Goal: Contribute content: Contribute content

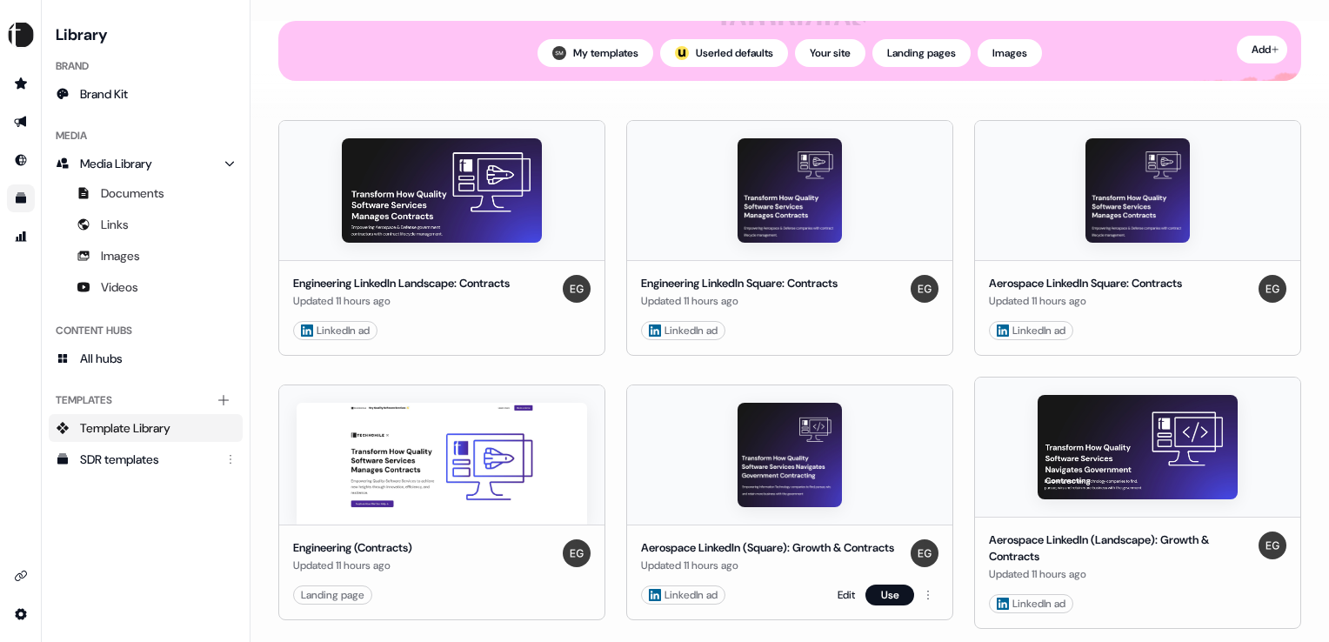
scroll to position [174, 0]
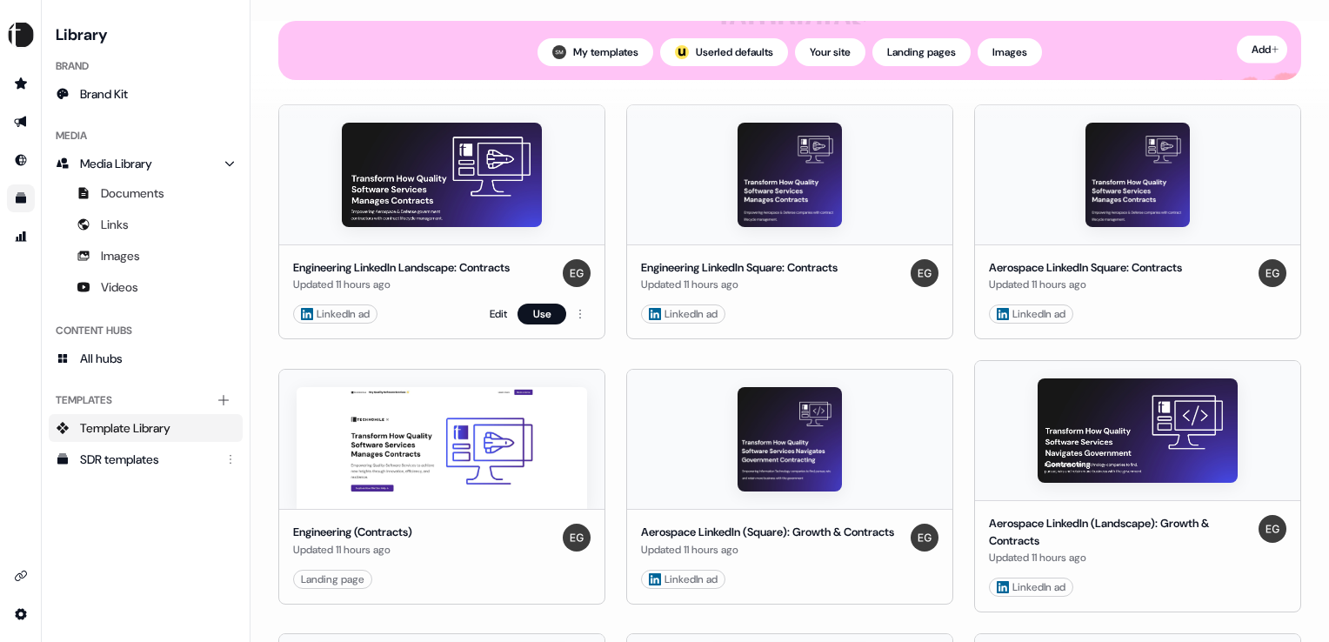
click at [328, 270] on div "Engineering LinkedIn Landscape: Contracts" at bounding box center [401, 267] width 217 height 17
click at [459, 265] on div "Engineering LinkedIn Landscape: Contracts" at bounding box center [401, 267] width 217 height 17
click at [494, 313] on link "Edit" at bounding box center [498, 313] width 17 height 17
click at [839, 311] on link "Edit" at bounding box center [846, 313] width 17 height 17
click at [498, 579] on link "Edit" at bounding box center [498, 579] width 17 height 17
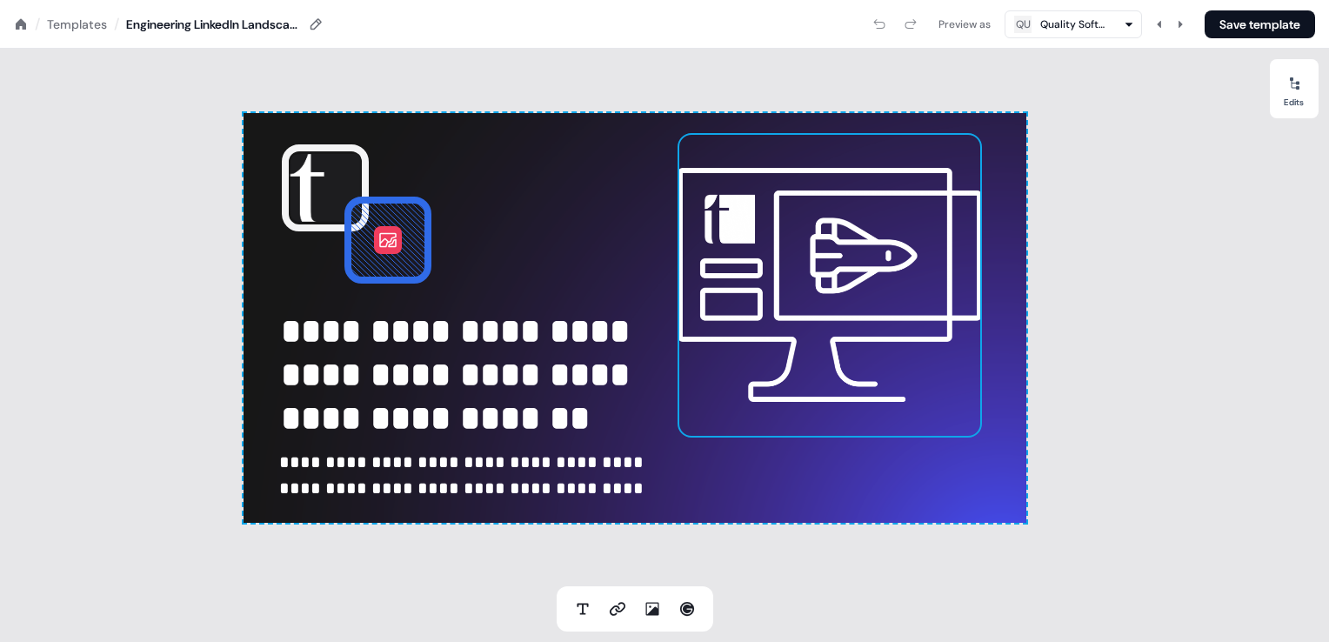
click at [792, 301] on img at bounding box center [830, 285] width 304 height 304
click at [813, 271] on img at bounding box center [830, 285] width 304 height 304
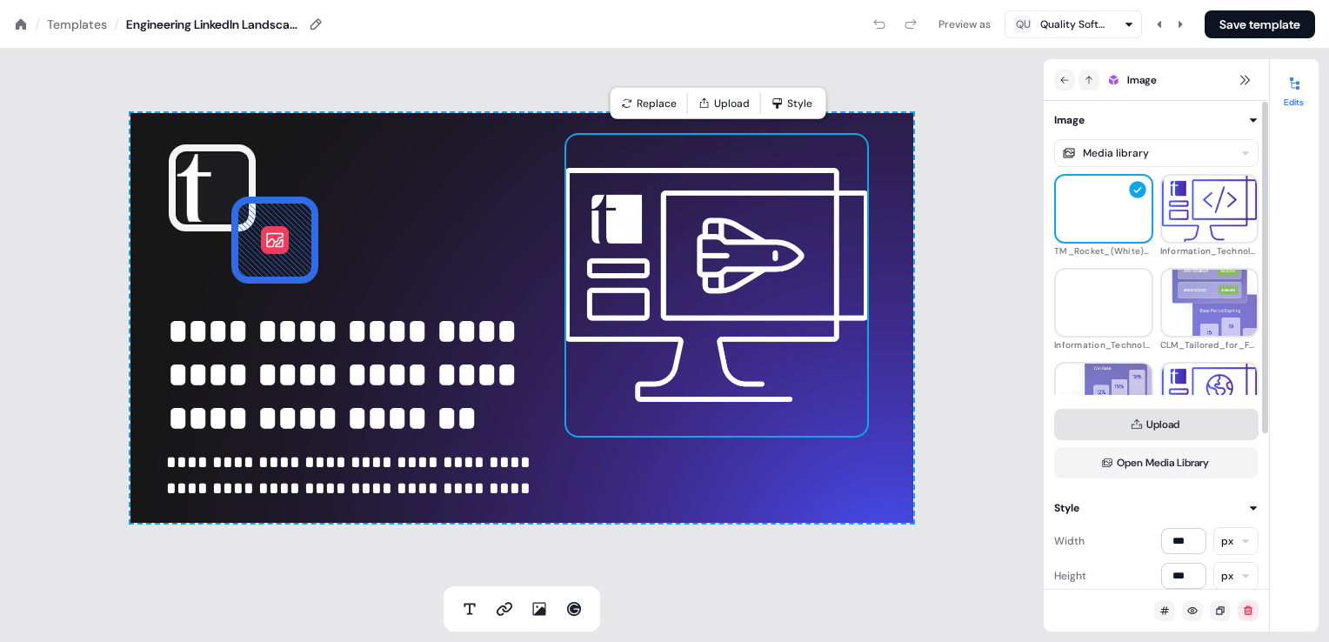
click at [1137, 427] on icon at bounding box center [1137, 424] width 12 height 12
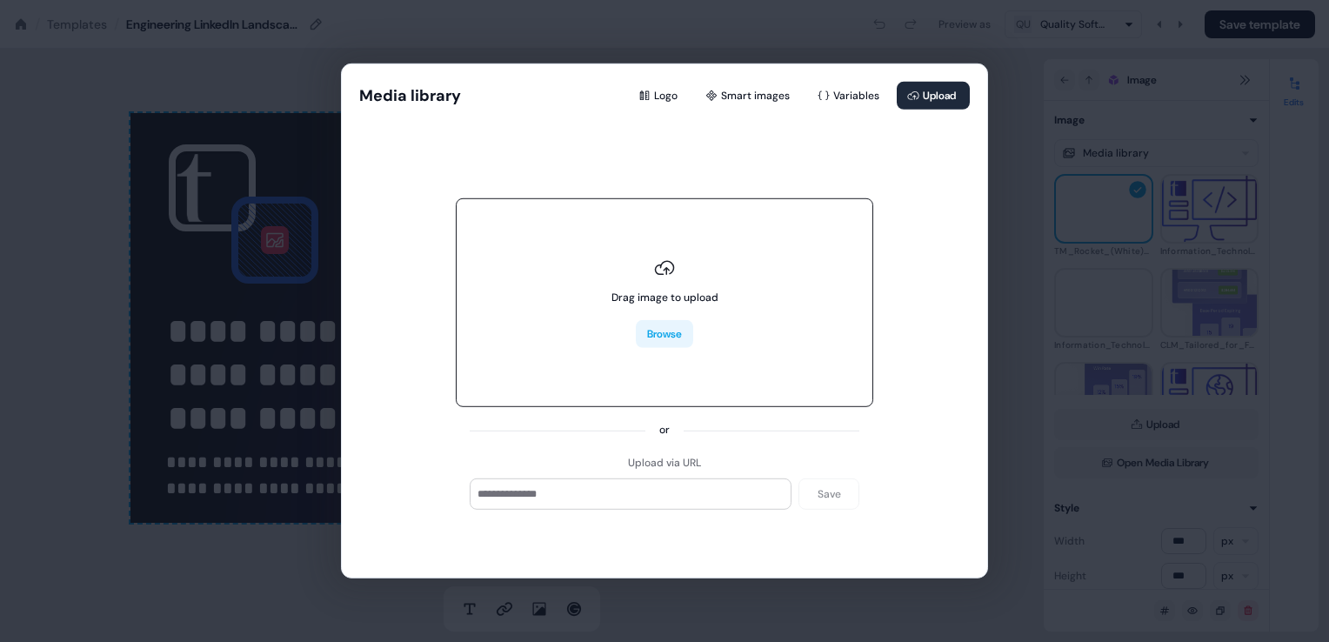
click at [669, 333] on button "Browse" at bounding box center [664, 334] width 57 height 28
type input "**********"
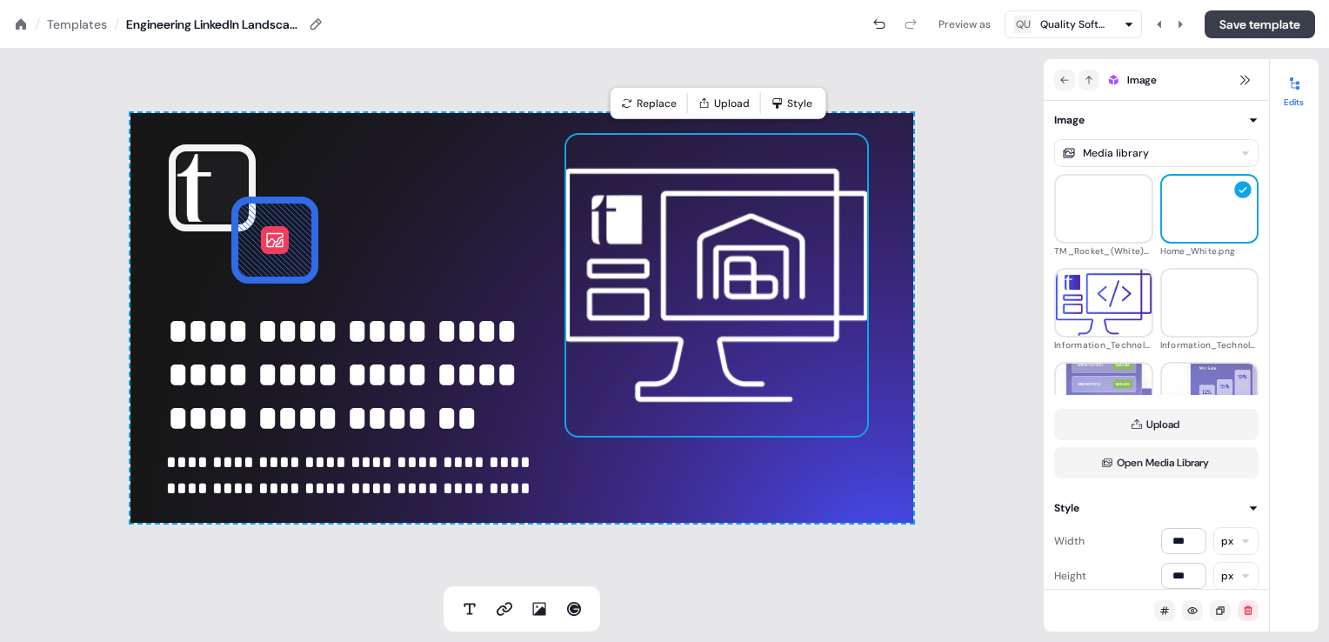
click at [1221, 26] on button "Save template" at bounding box center [1260, 24] width 110 height 28
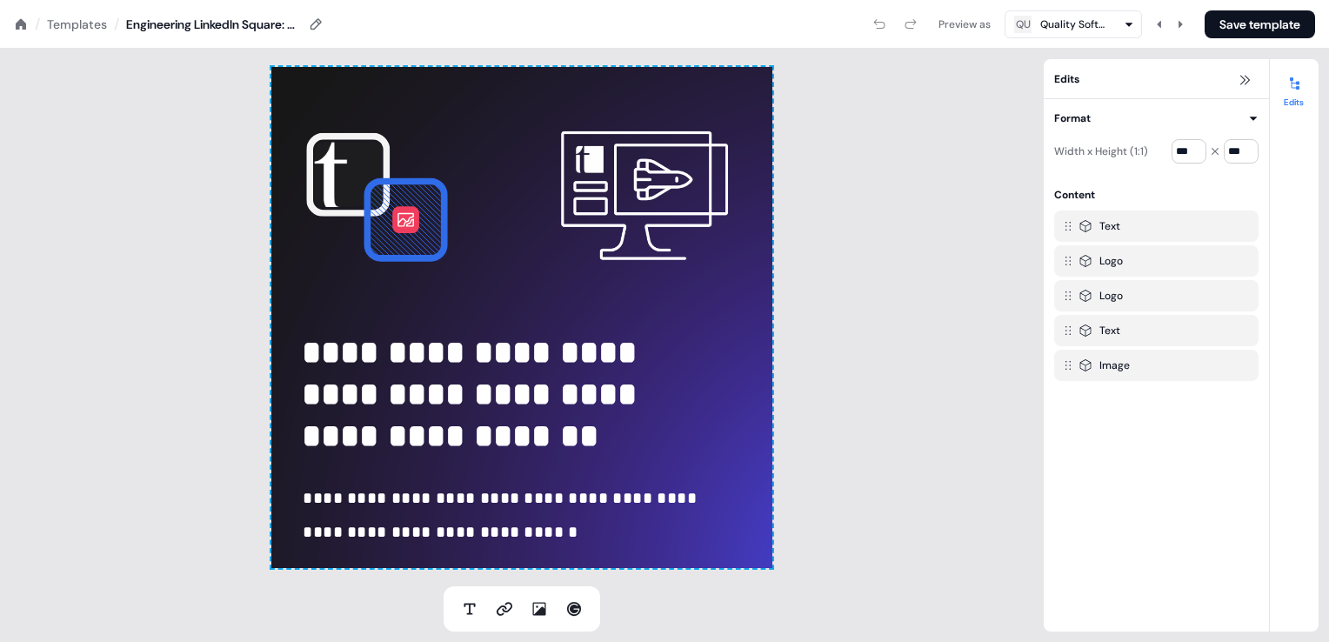
click at [636, 194] on img at bounding box center [644, 195] width 167 height 167
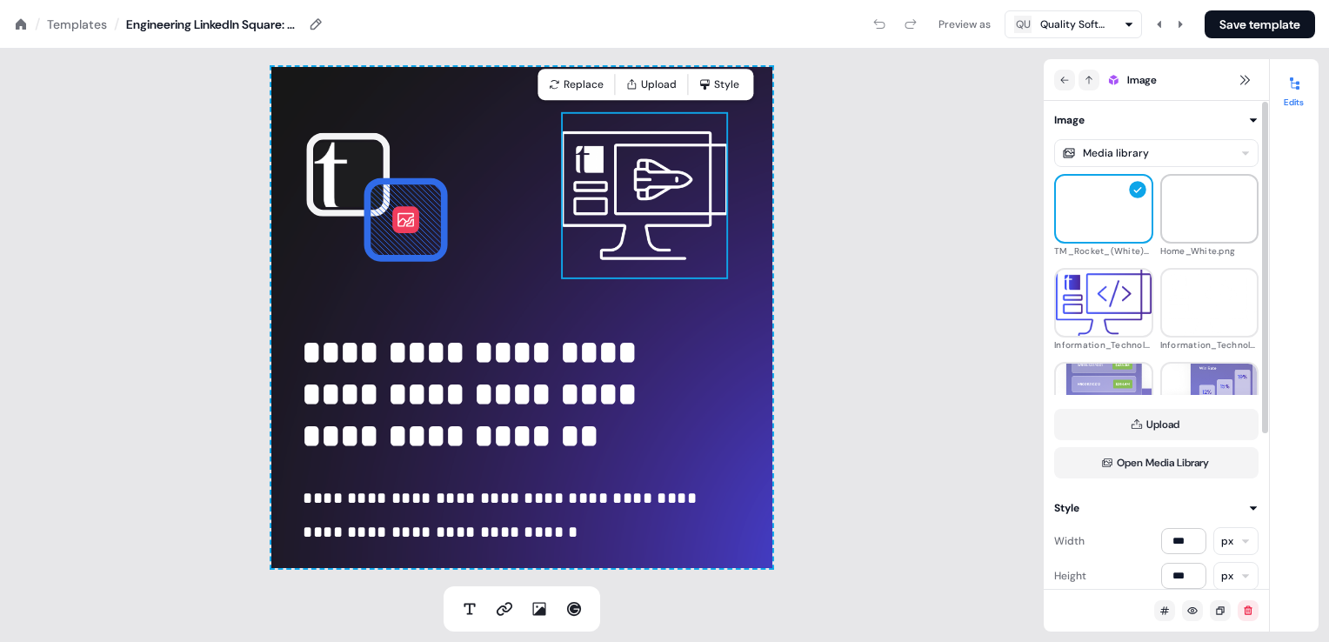
click at [1194, 221] on img at bounding box center [1210, 209] width 96 height 76
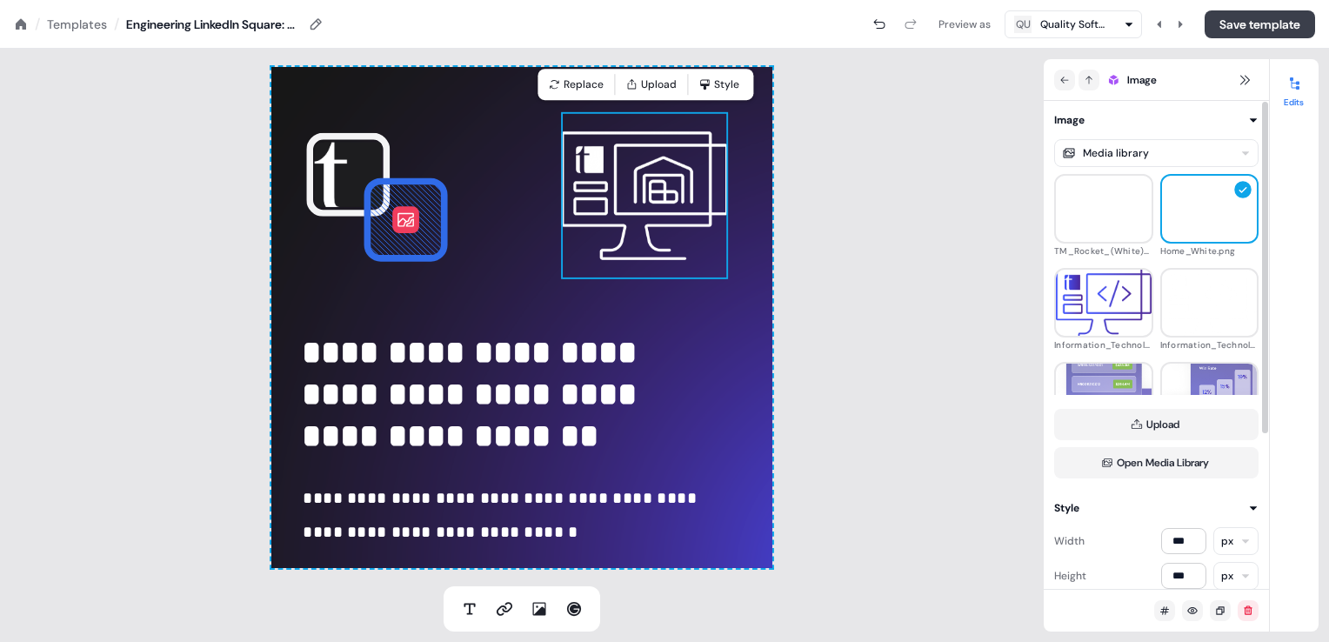
click at [1211, 23] on button "Save template" at bounding box center [1260, 24] width 110 height 28
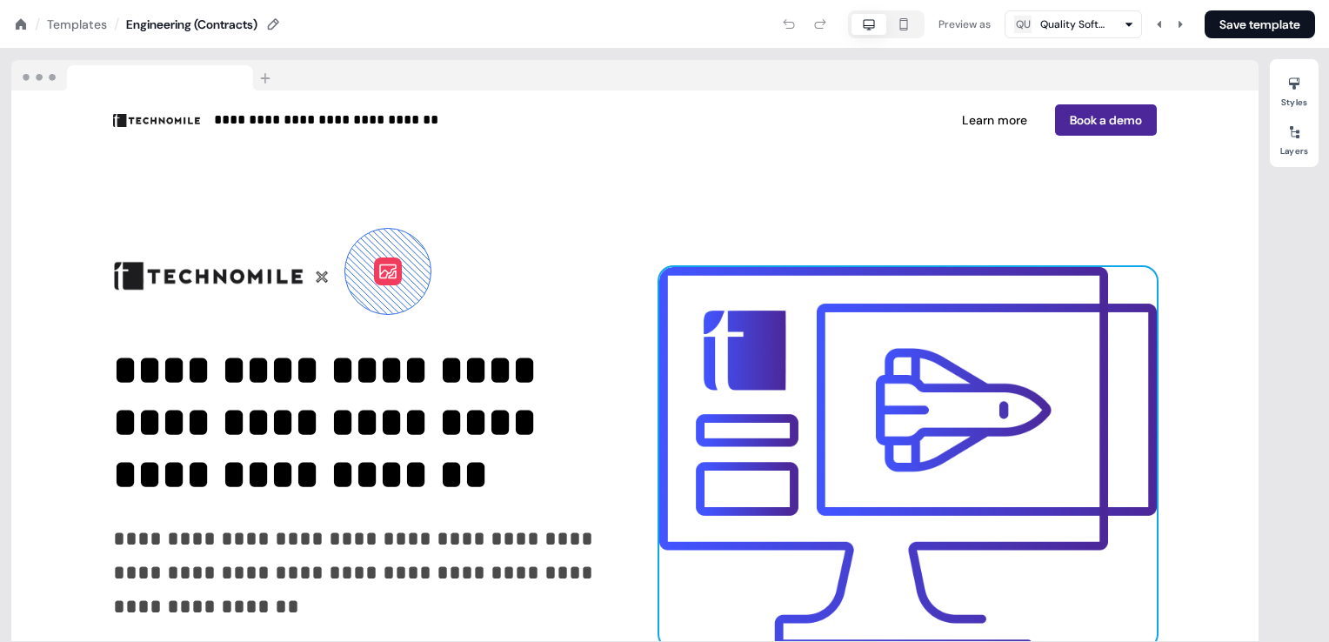
click at [849, 306] on img at bounding box center [908, 458] width 498 height 382
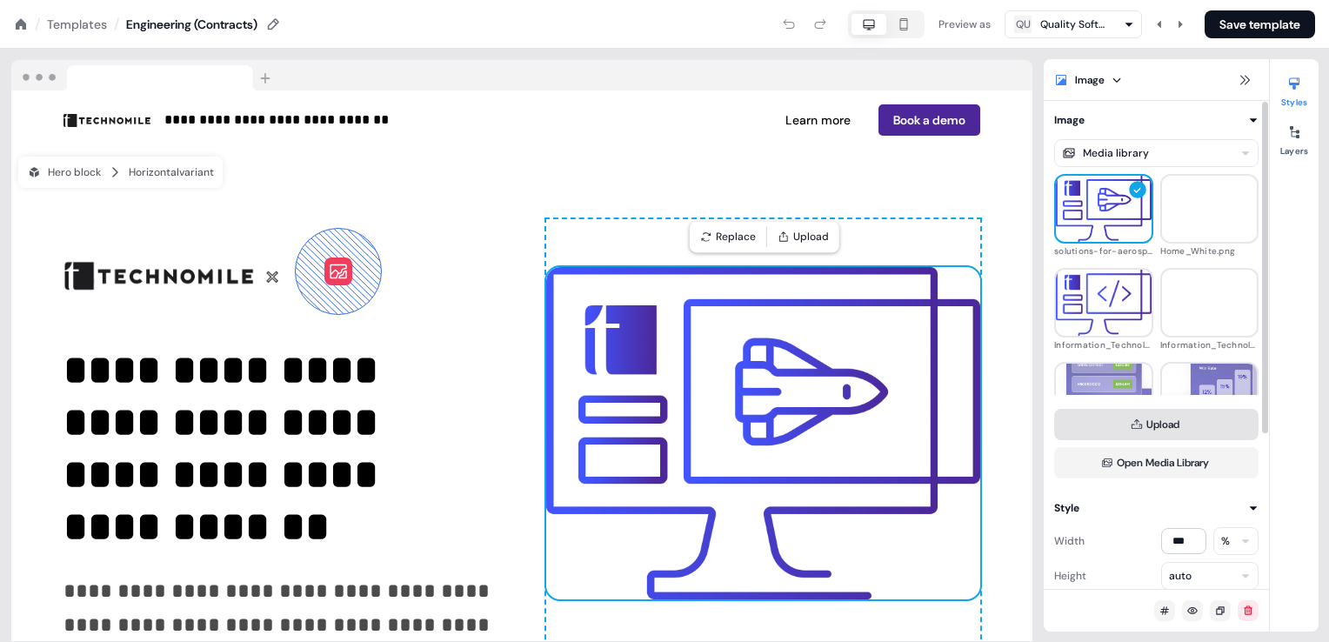
click at [1156, 428] on button "Upload" at bounding box center [1156, 424] width 204 height 31
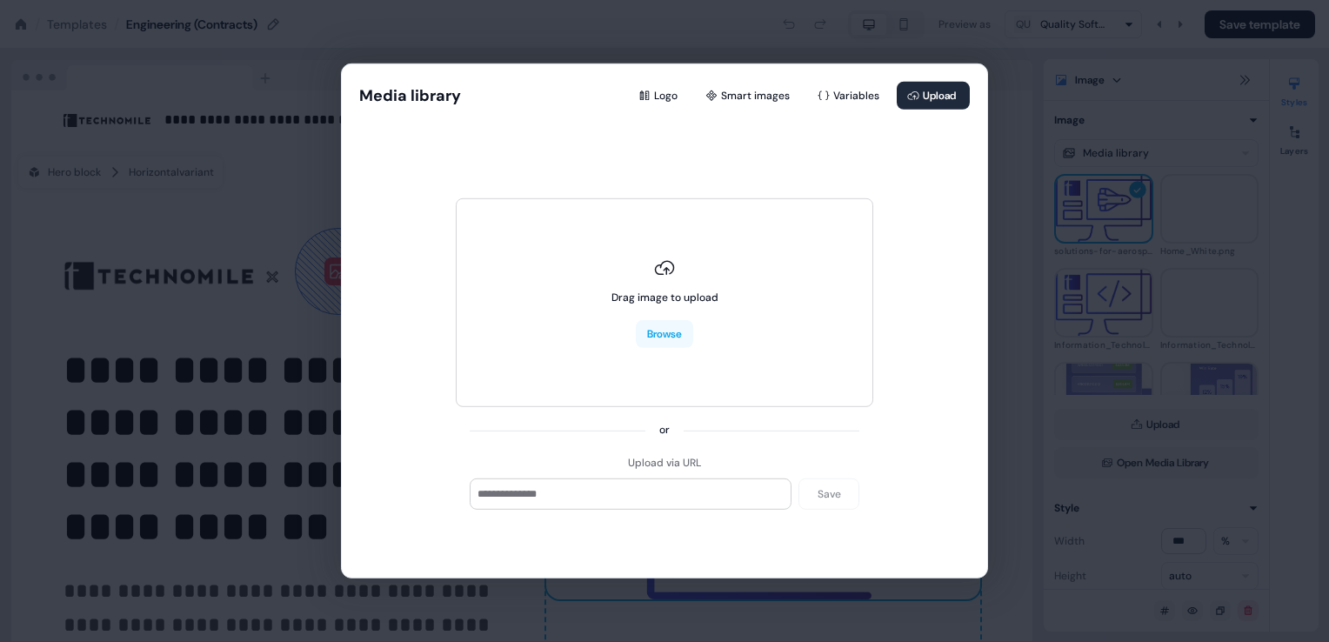
click at [1006, 162] on div "Media library Logo Smart images Variables Upload Drag image to upload Browse or…" at bounding box center [664, 321] width 1329 height 642
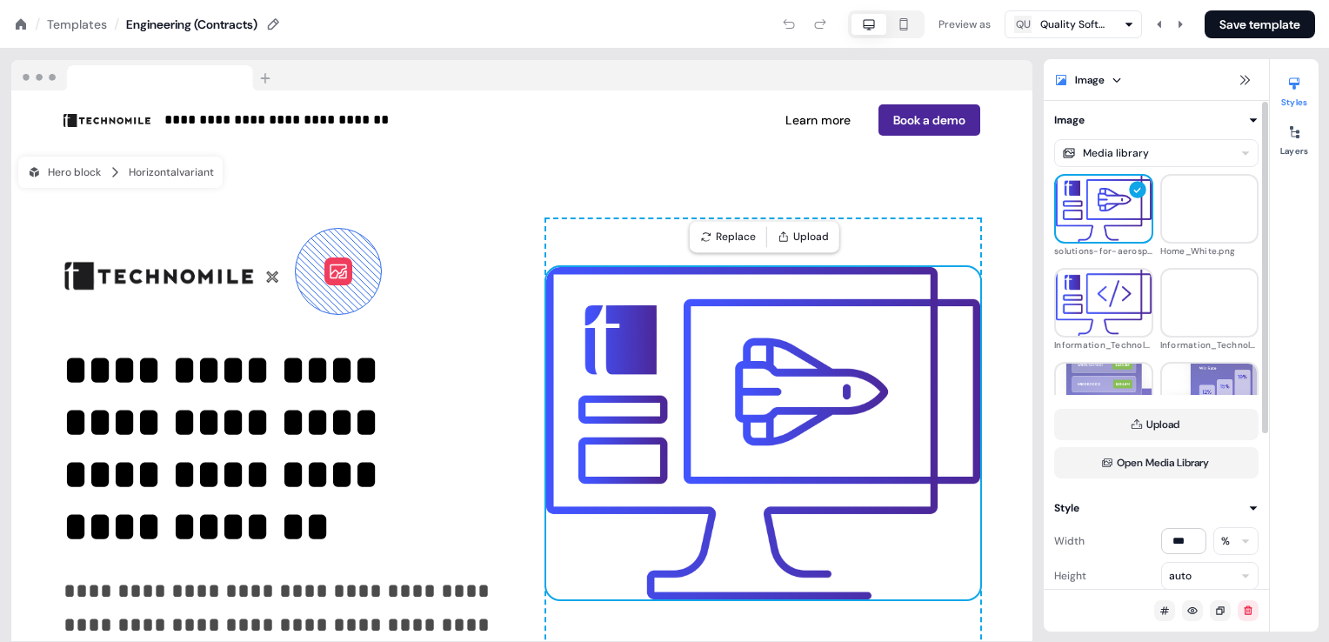
click at [1045, 224] on div "Image Media library solutions-for-aerospace.png Home_White.png Information_Tech…" at bounding box center [1156, 294] width 225 height 367
click at [1049, 271] on div "Image Media library solutions-for-aerospace.png Home_White.png Information_Tech…" at bounding box center [1156, 294] width 225 height 367
click at [1206, 229] on img at bounding box center [1210, 209] width 96 height 76
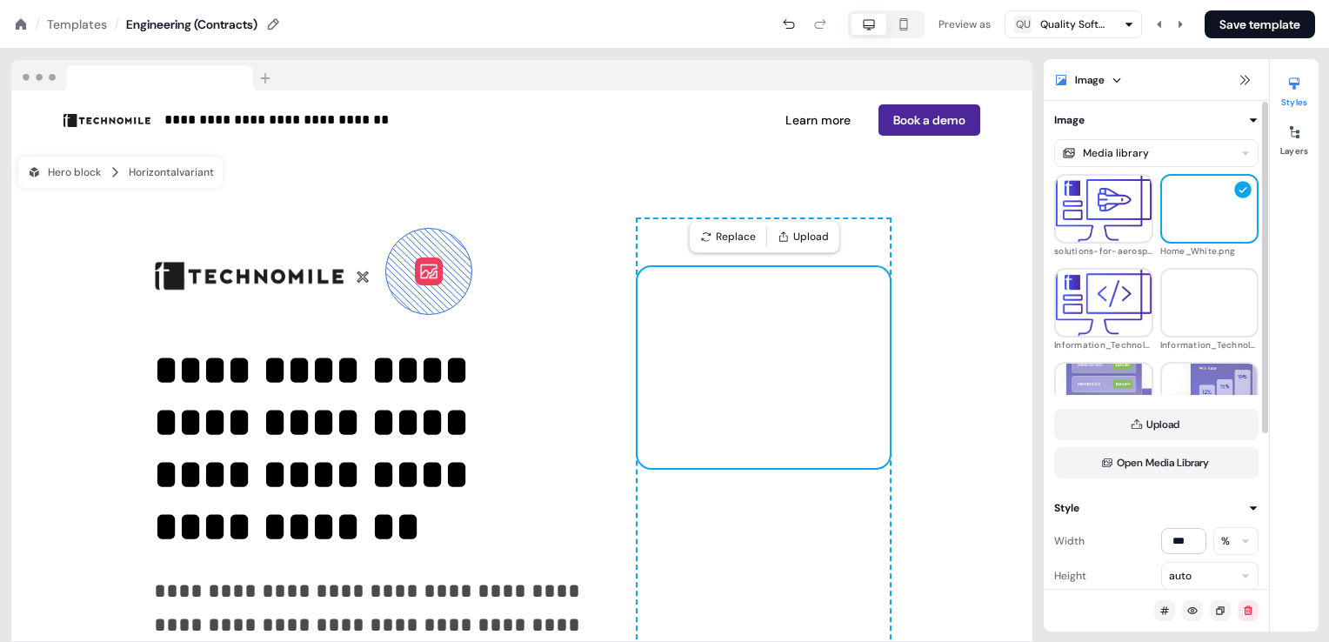
click at [1047, 225] on div "Image Media library solutions-for-aerospace.png Home_White.png Information_Tech…" at bounding box center [1156, 294] width 225 height 367
click at [1051, 258] on div "Image Media library solutions-for-aerospace.png Home_White.png Information_Tech…" at bounding box center [1156, 294] width 225 height 367
click at [1082, 212] on img at bounding box center [1104, 208] width 96 height 73
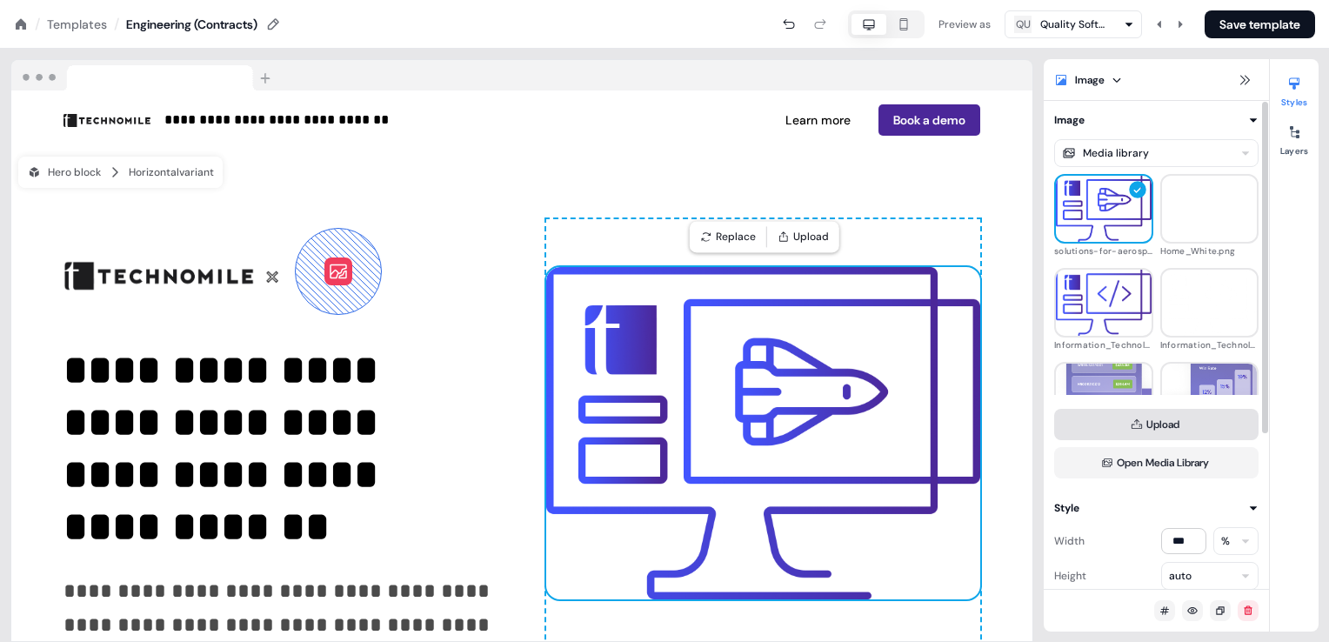
click at [1154, 426] on button "Upload" at bounding box center [1156, 424] width 204 height 31
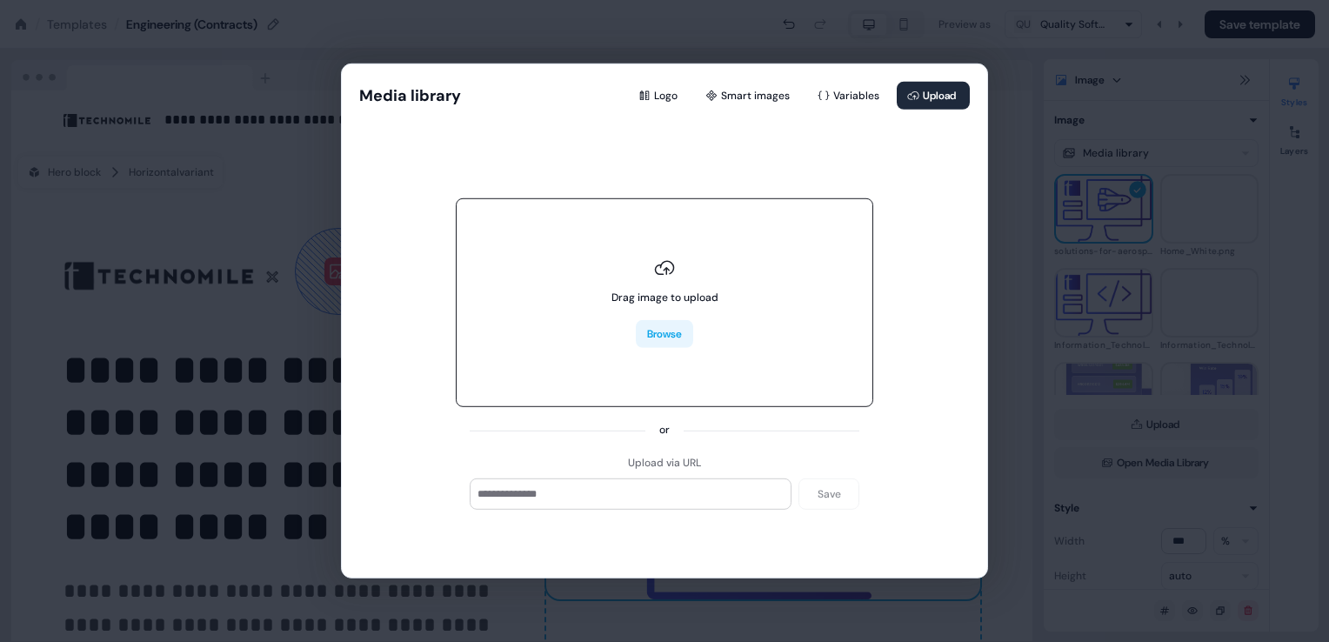
click at [666, 337] on button "Browse" at bounding box center [664, 334] width 57 height 28
type input "**********"
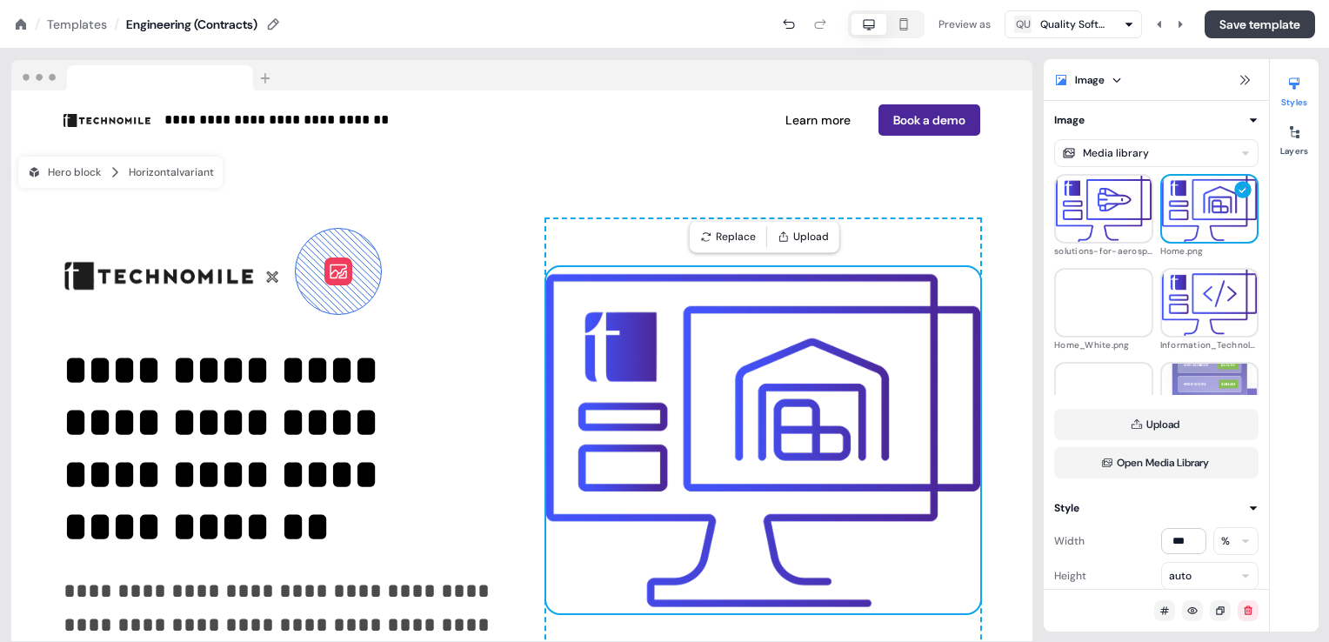
click at [1235, 28] on button "Save template" at bounding box center [1260, 24] width 110 height 28
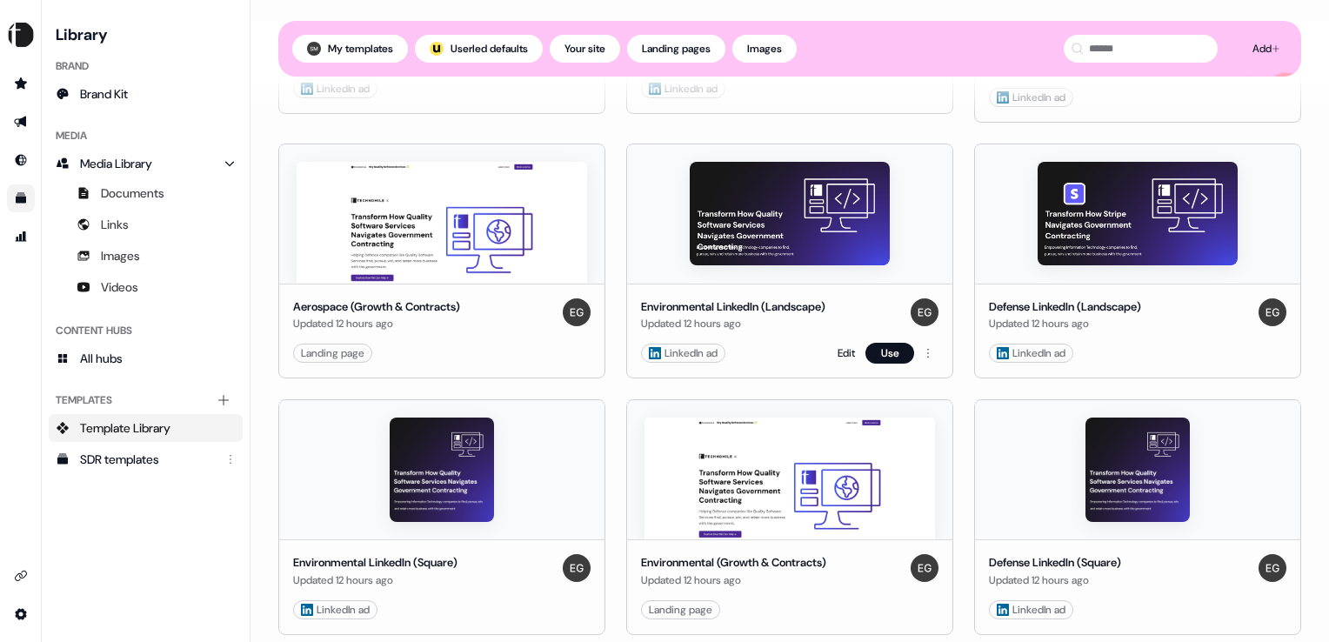
scroll to position [696, 0]
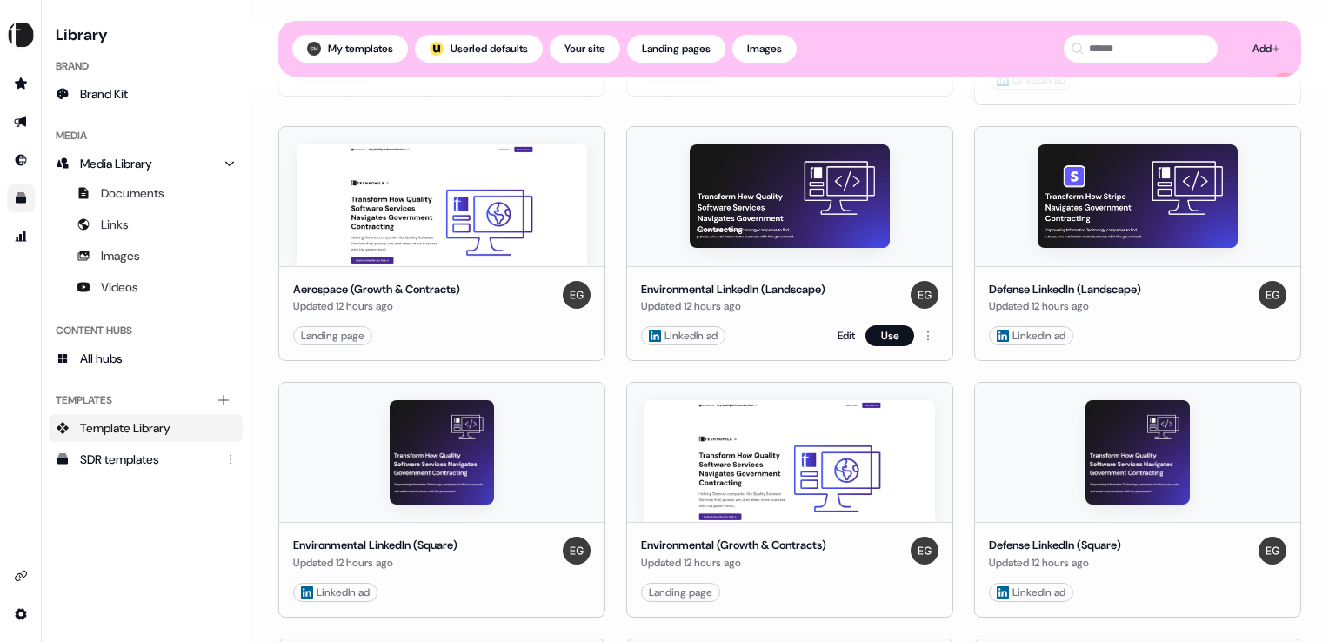
click at [708, 287] on div "Environmental LinkedIn (Landscape)" at bounding box center [733, 289] width 184 height 17
click at [839, 330] on link "Edit" at bounding box center [846, 335] width 17 height 17
click at [505, 591] on link "Edit" at bounding box center [498, 592] width 17 height 17
click at [842, 590] on link "Edit" at bounding box center [846, 592] width 17 height 17
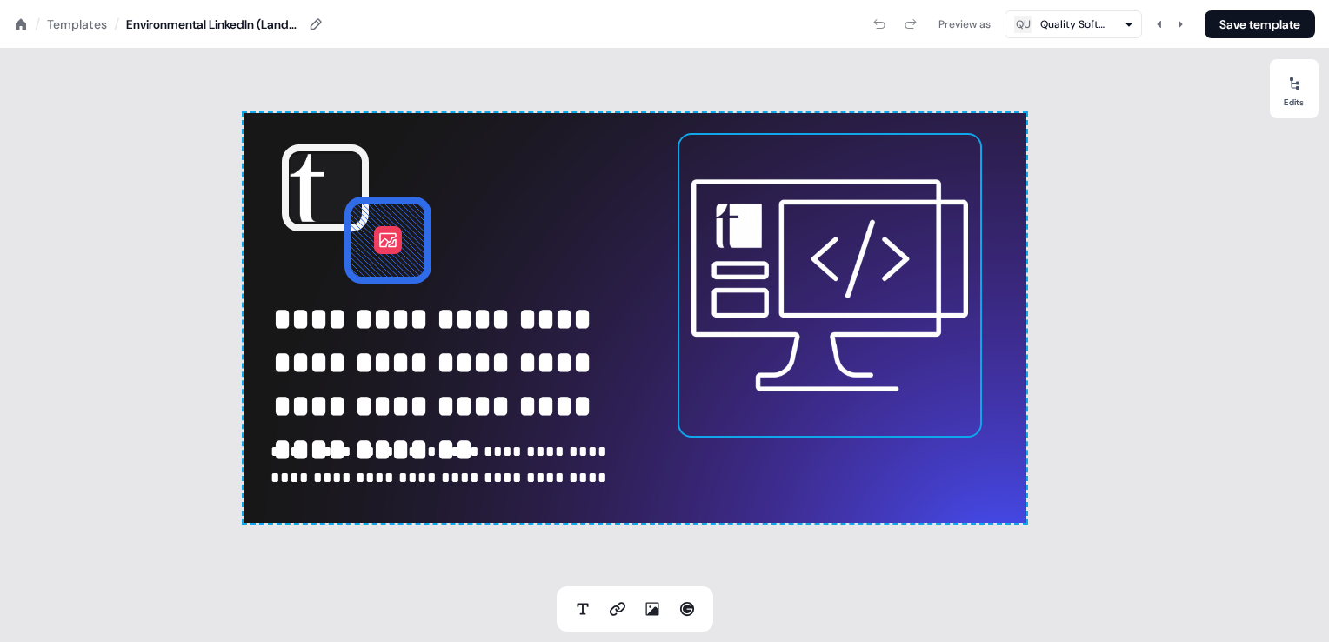
click at [804, 263] on img at bounding box center [830, 285] width 304 height 304
click at [1289, 95] on div at bounding box center [1295, 84] width 28 height 28
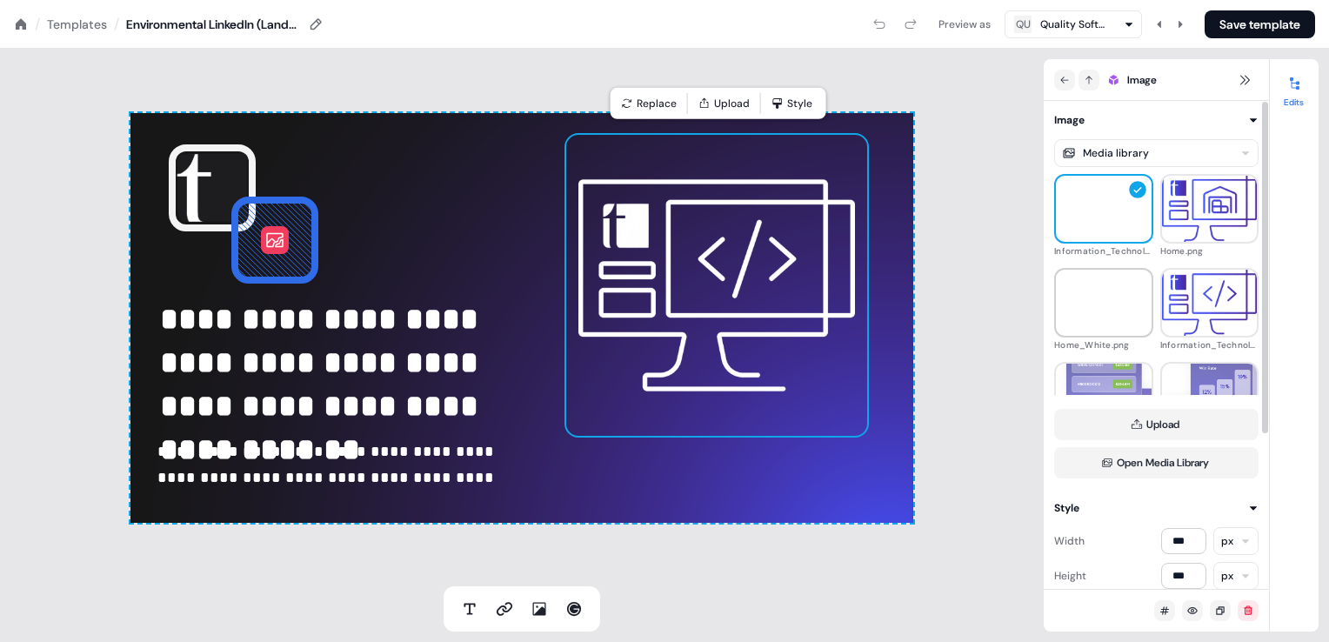
click at [1087, 301] on img at bounding box center [1104, 302] width 96 height 76
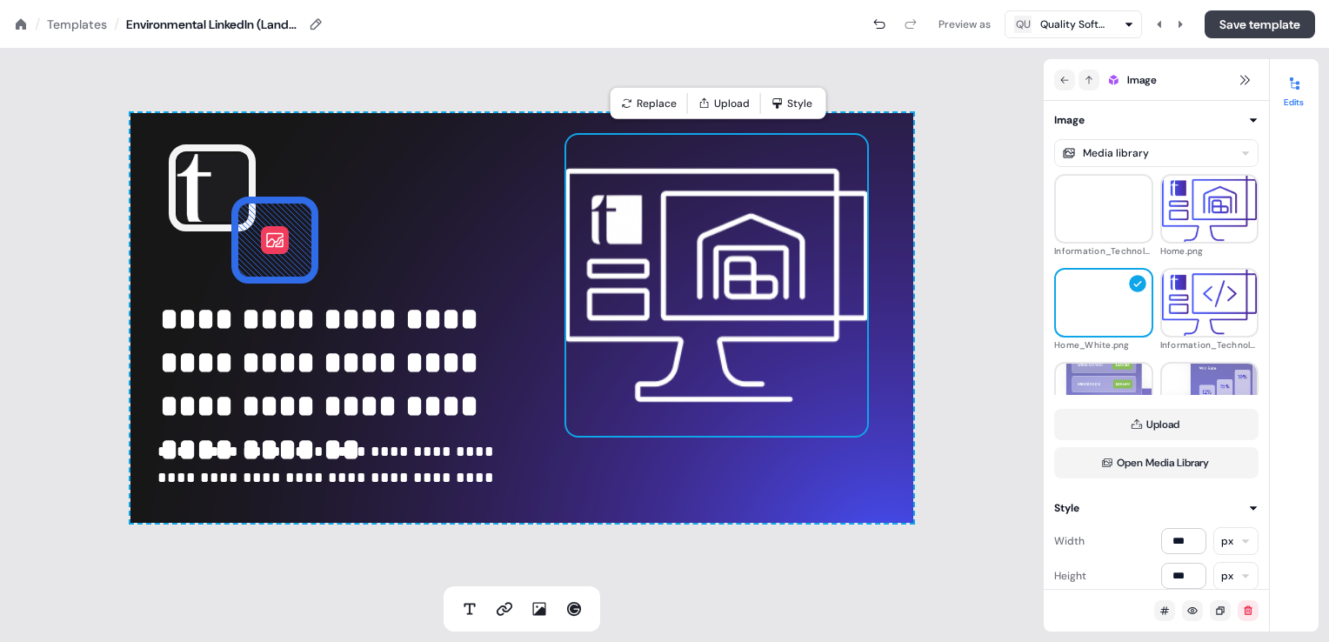
click at [1259, 22] on button "Save template" at bounding box center [1260, 24] width 110 height 28
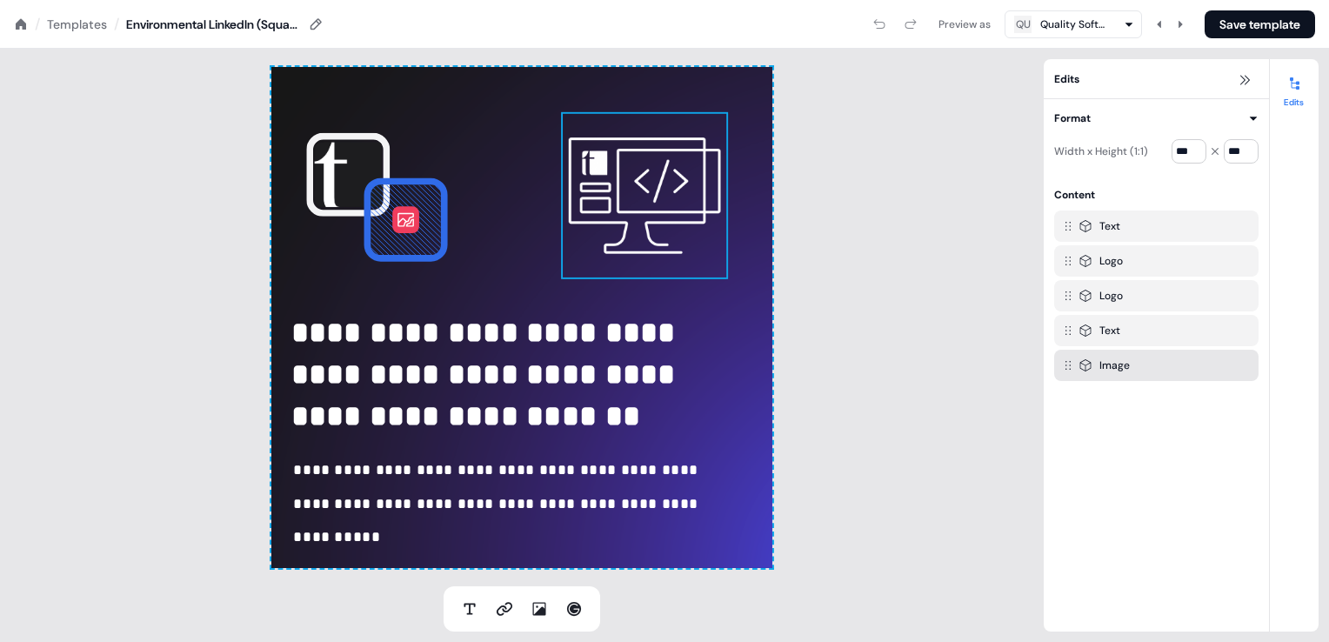
click at [645, 190] on img at bounding box center [644, 195] width 167 height 167
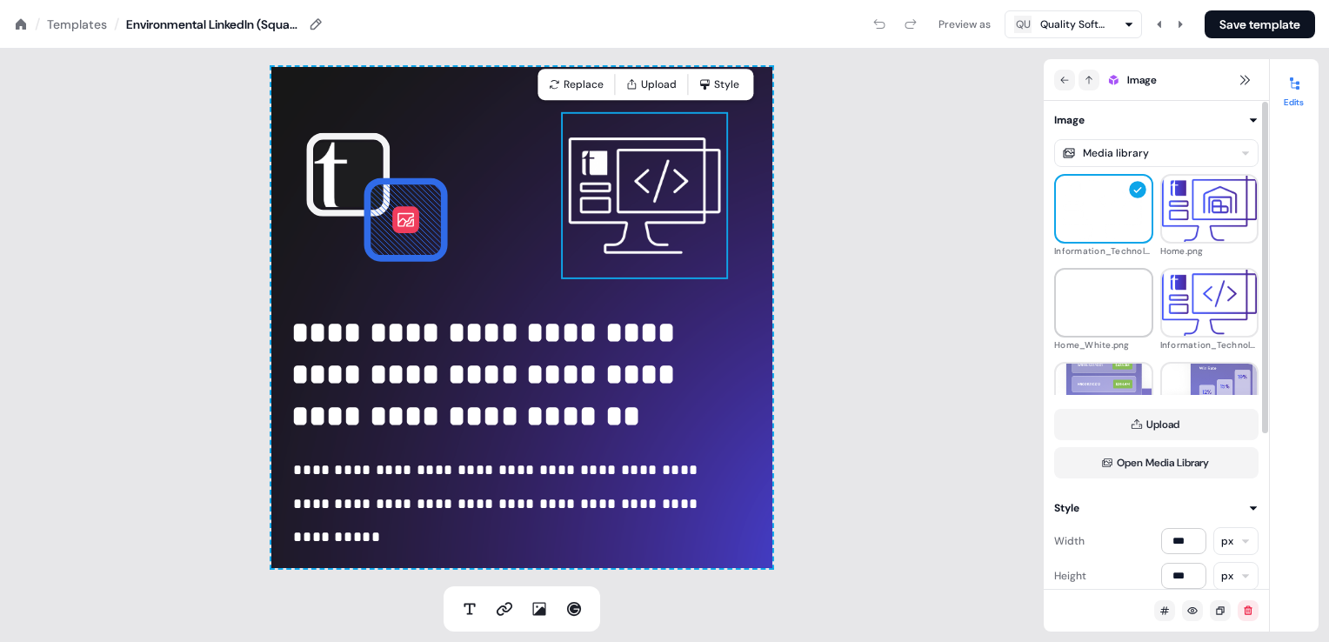
click at [1103, 313] on img at bounding box center [1104, 302] width 96 height 76
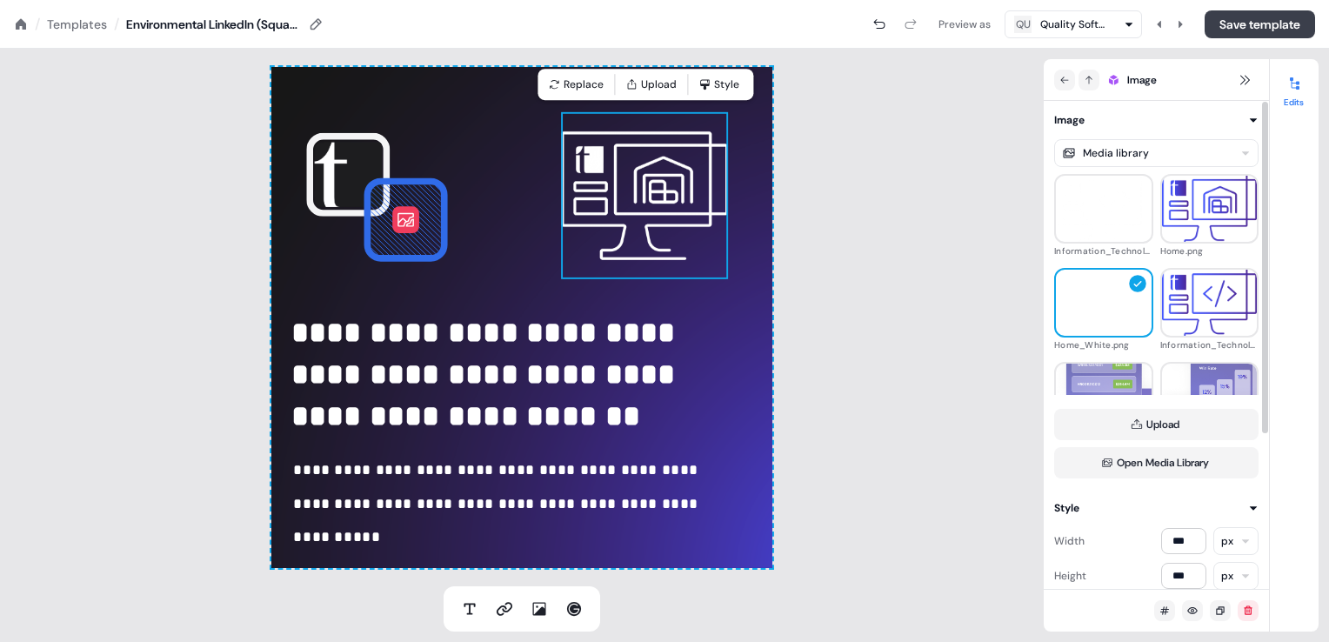
click at [1242, 22] on button "Save template" at bounding box center [1260, 24] width 110 height 28
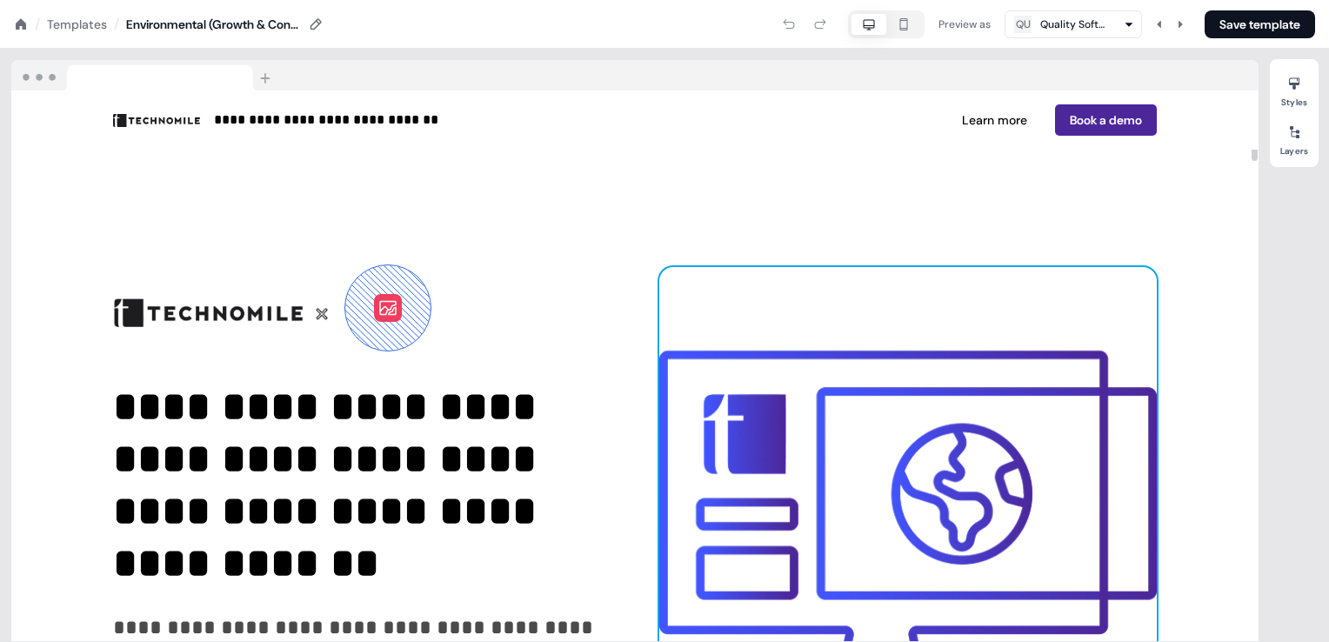
click at [893, 446] on img at bounding box center [908, 541] width 498 height 549
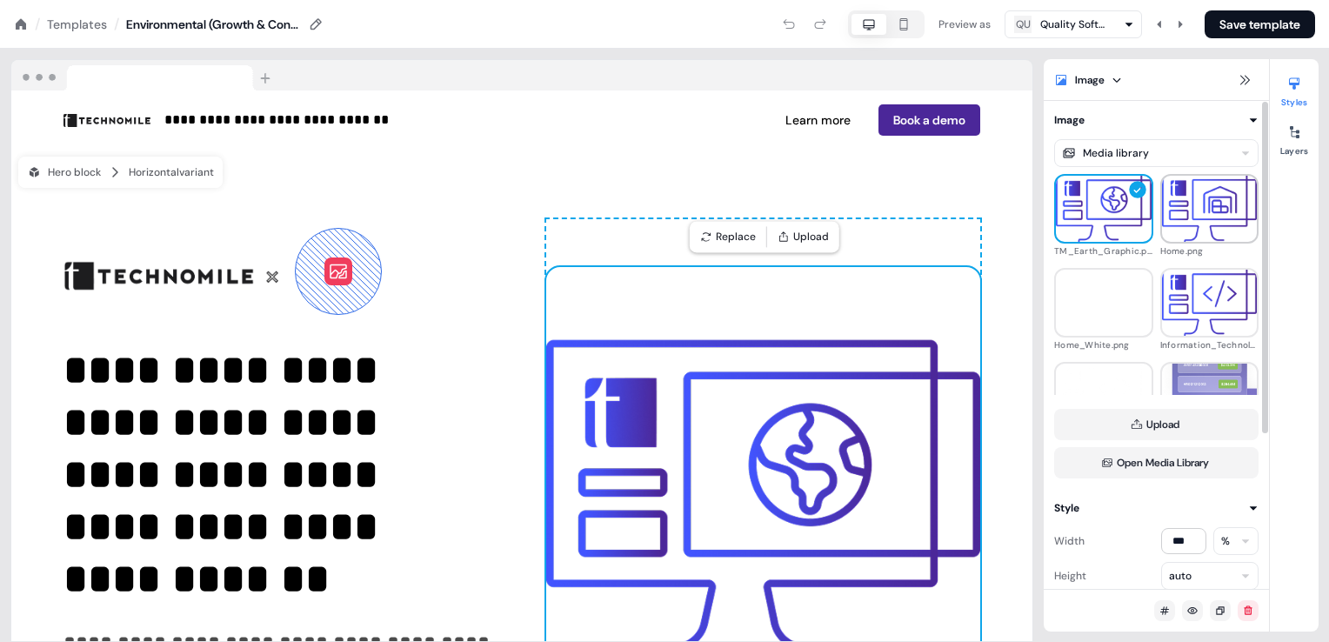
click at [1201, 216] on img at bounding box center [1210, 209] width 96 height 76
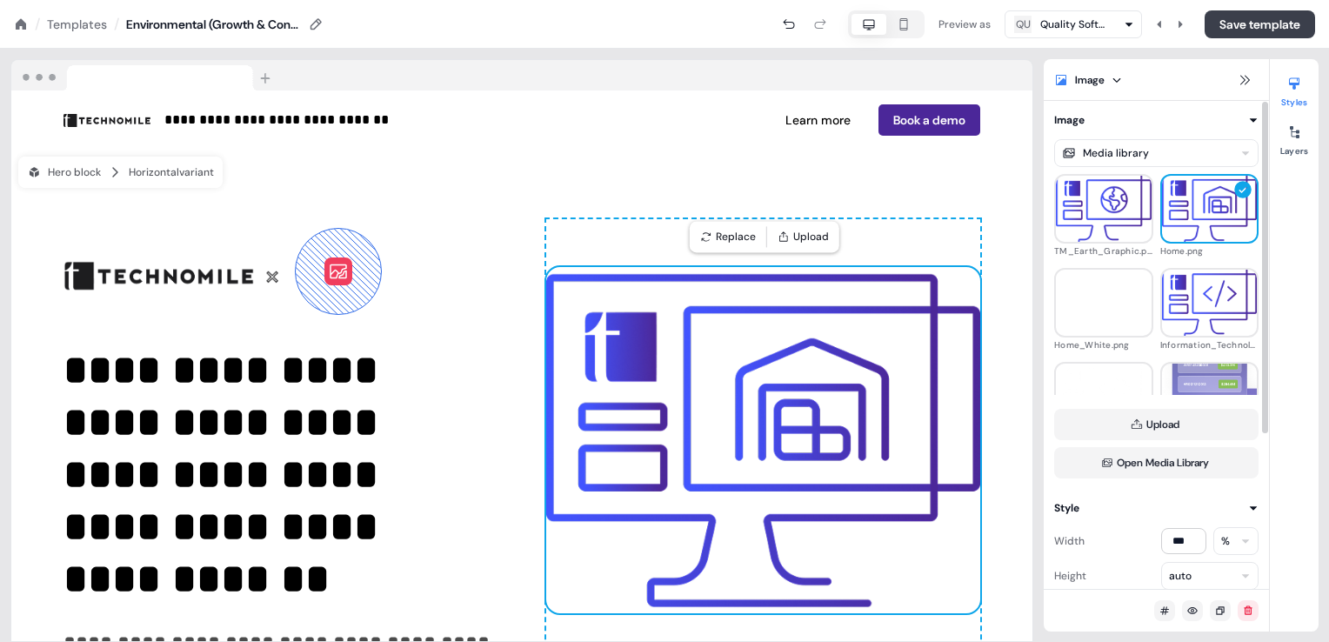
click at [1236, 16] on button "Save template" at bounding box center [1260, 24] width 110 height 28
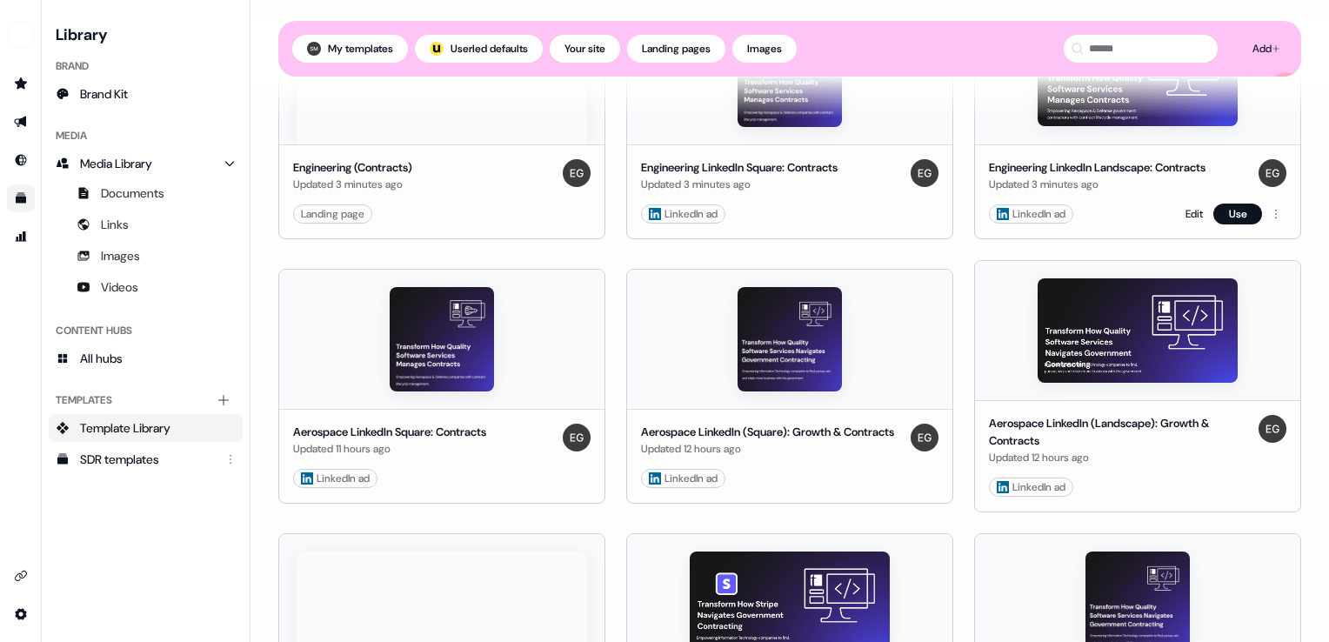
scroll to position [609, 0]
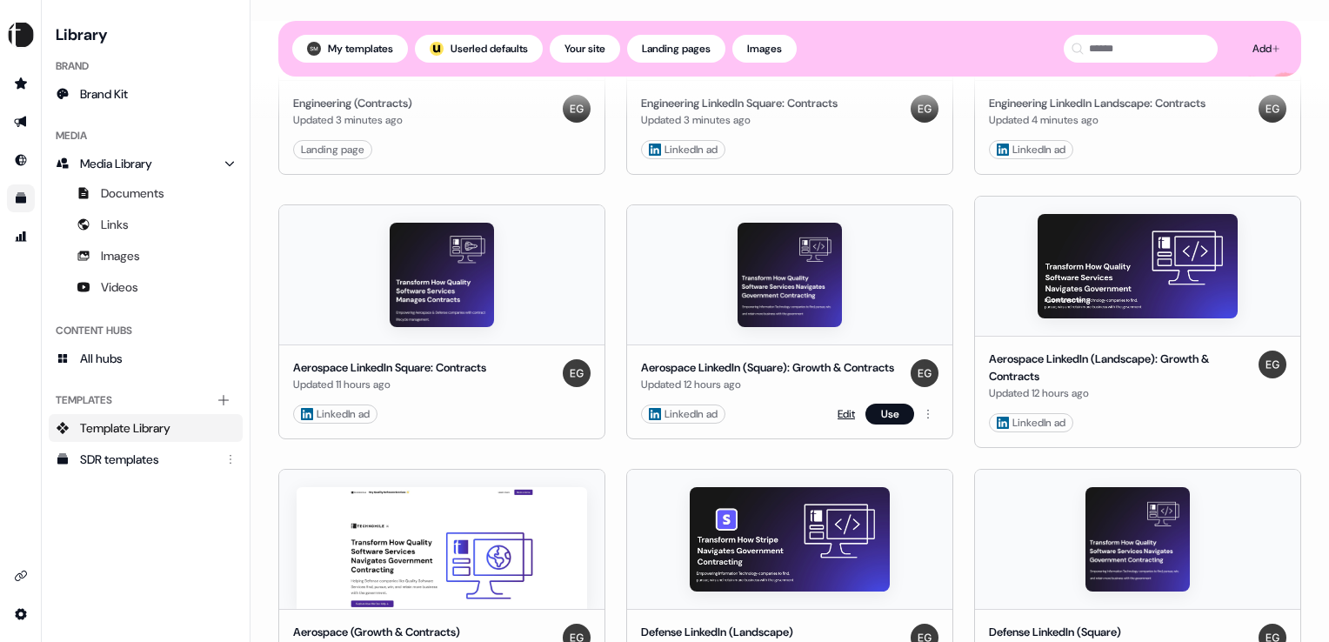
click at [838, 423] on link "Edit" at bounding box center [846, 413] width 17 height 17
click at [1186, 419] on link "Edit" at bounding box center [1194, 422] width 17 height 17
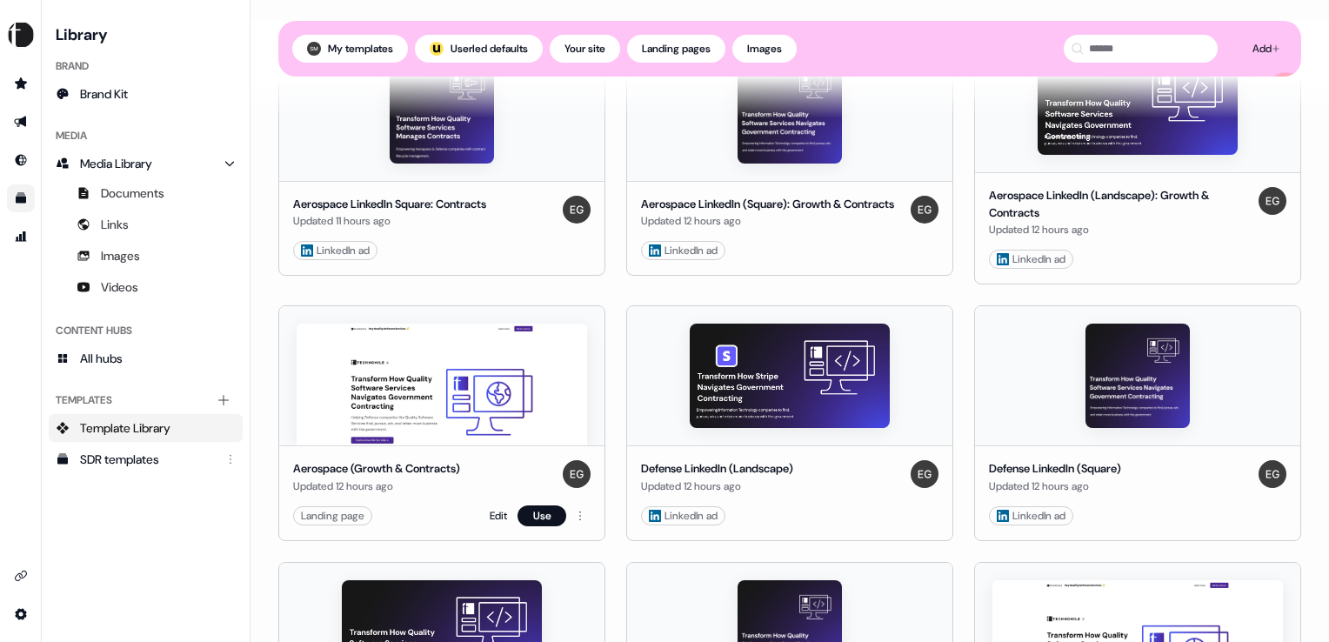
scroll to position [783, 0]
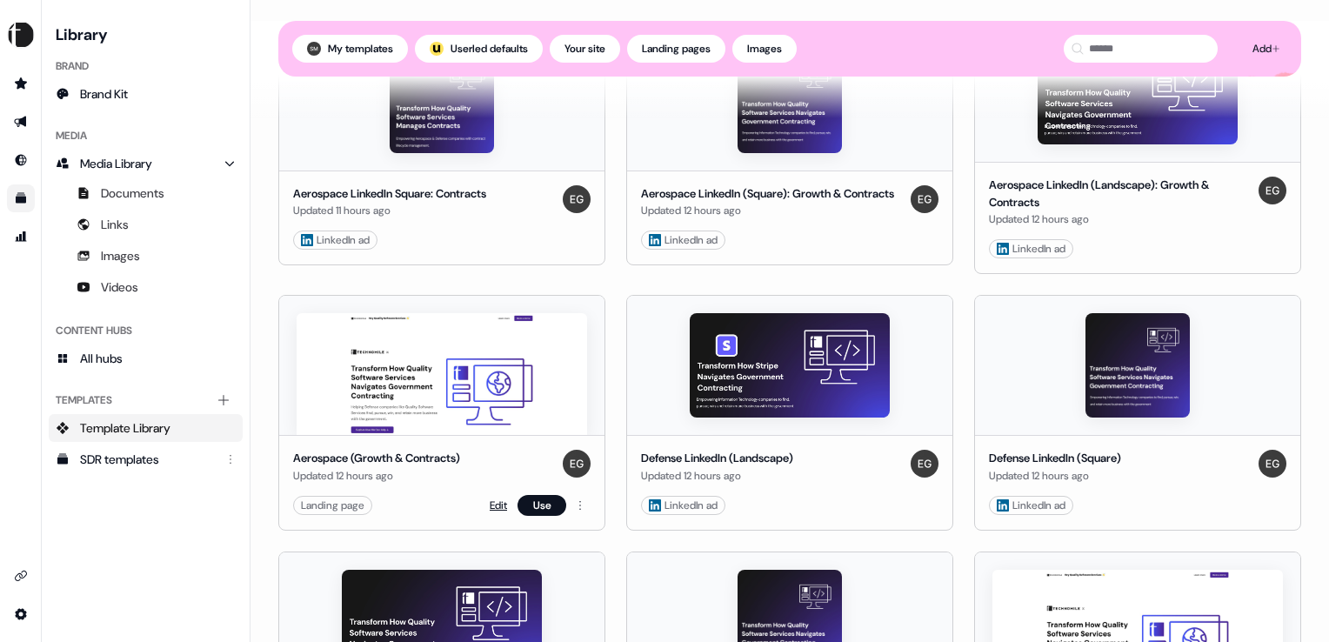
click at [500, 505] on link "Edit" at bounding box center [498, 505] width 17 height 17
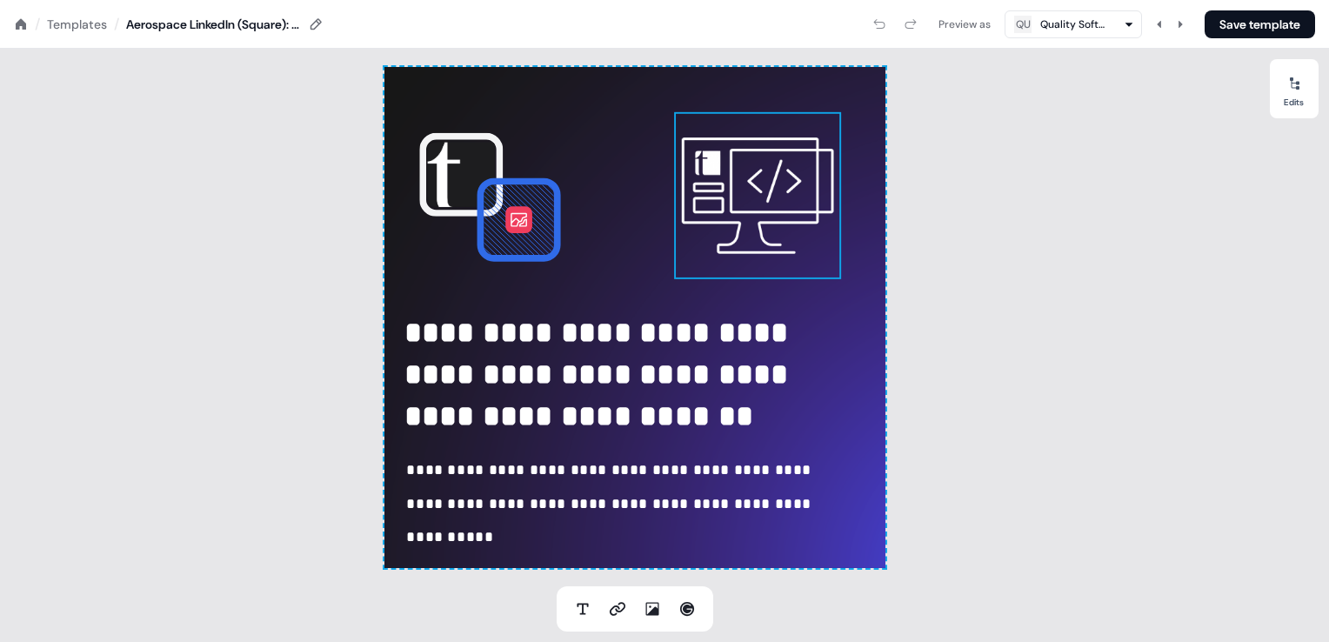
click at [701, 198] on img at bounding box center [757, 195] width 167 height 167
click at [1288, 82] on icon at bounding box center [1295, 84] width 14 height 14
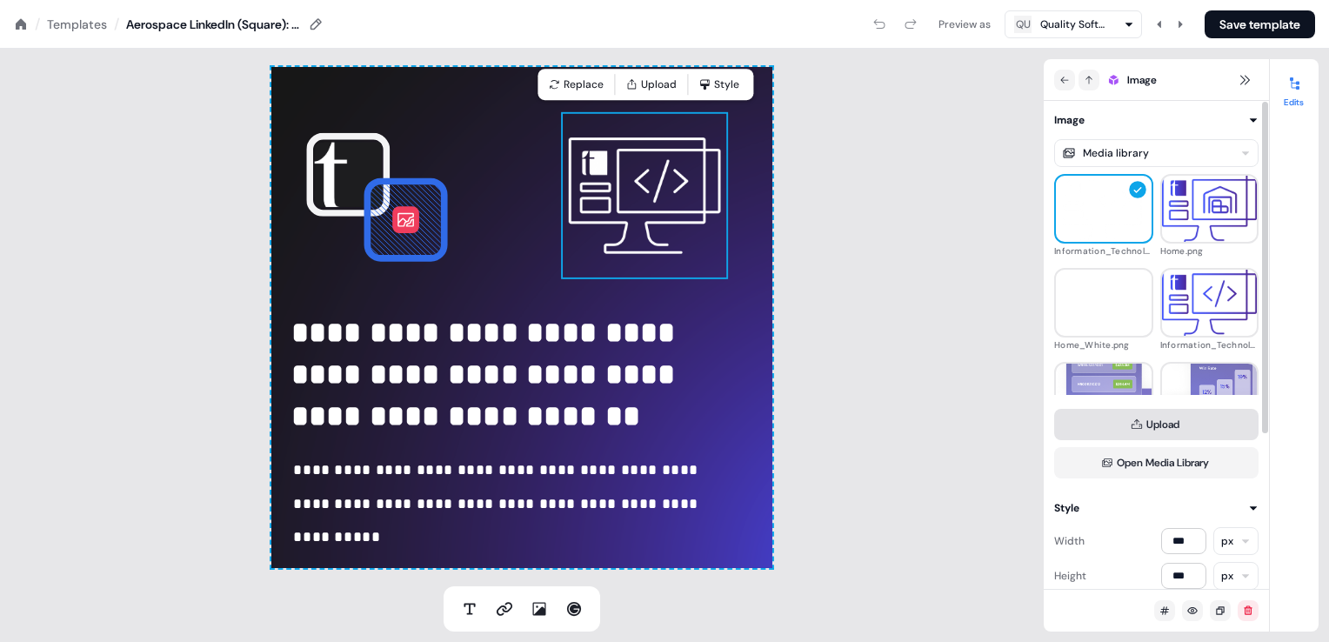
click at [1156, 427] on button "Upload" at bounding box center [1156, 424] width 204 height 31
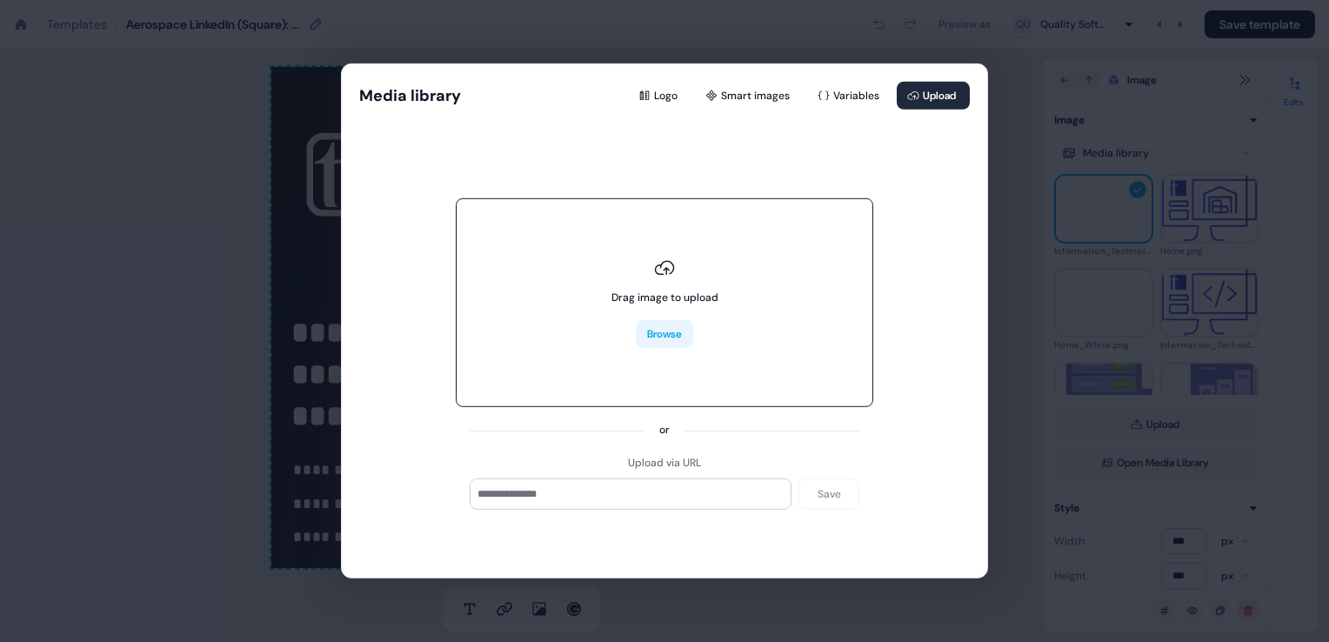
click at [658, 338] on button "Browse" at bounding box center [664, 334] width 57 height 28
type input "**********"
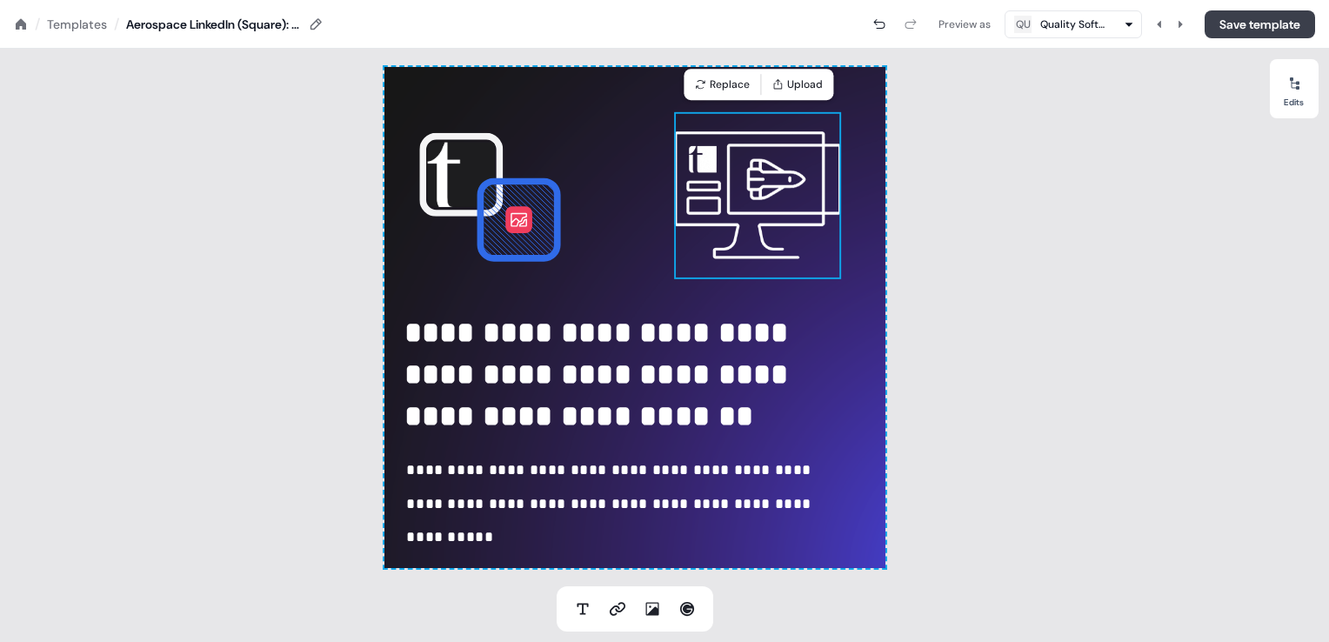
click at [1246, 18] on button "Save template" at bounding box center [1260, 24] width 110 height 28
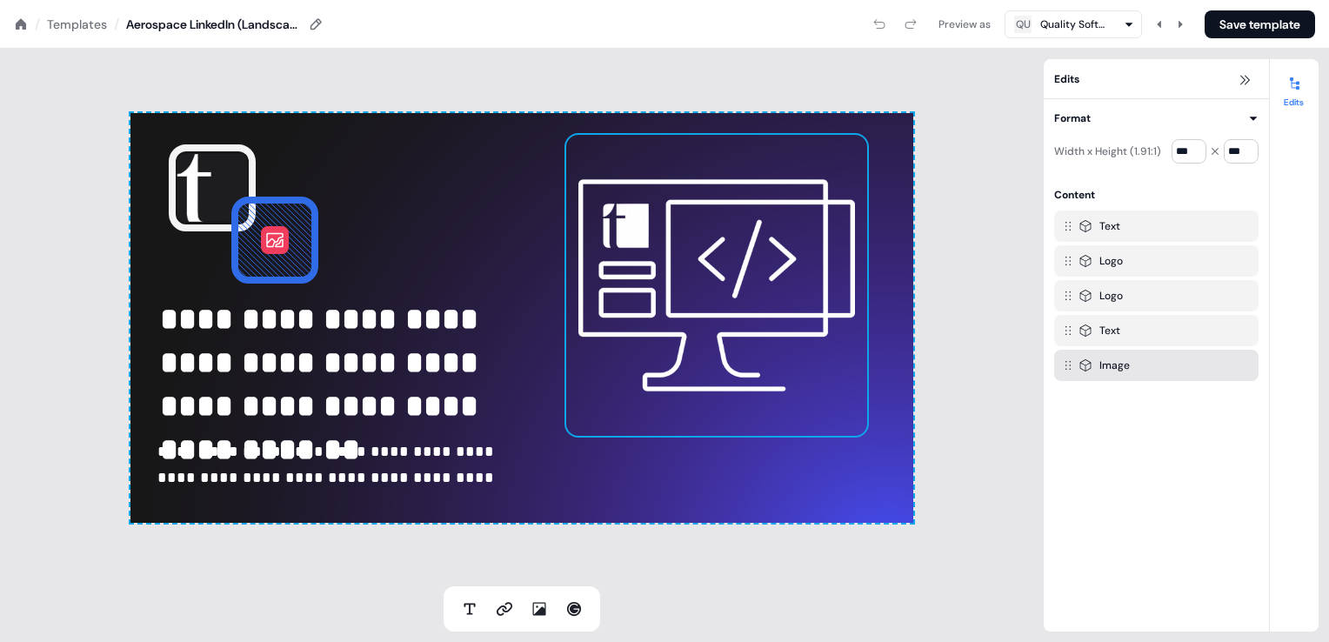
click at [737, 227] on img at bounding box center [717, 285] width 304 height 304
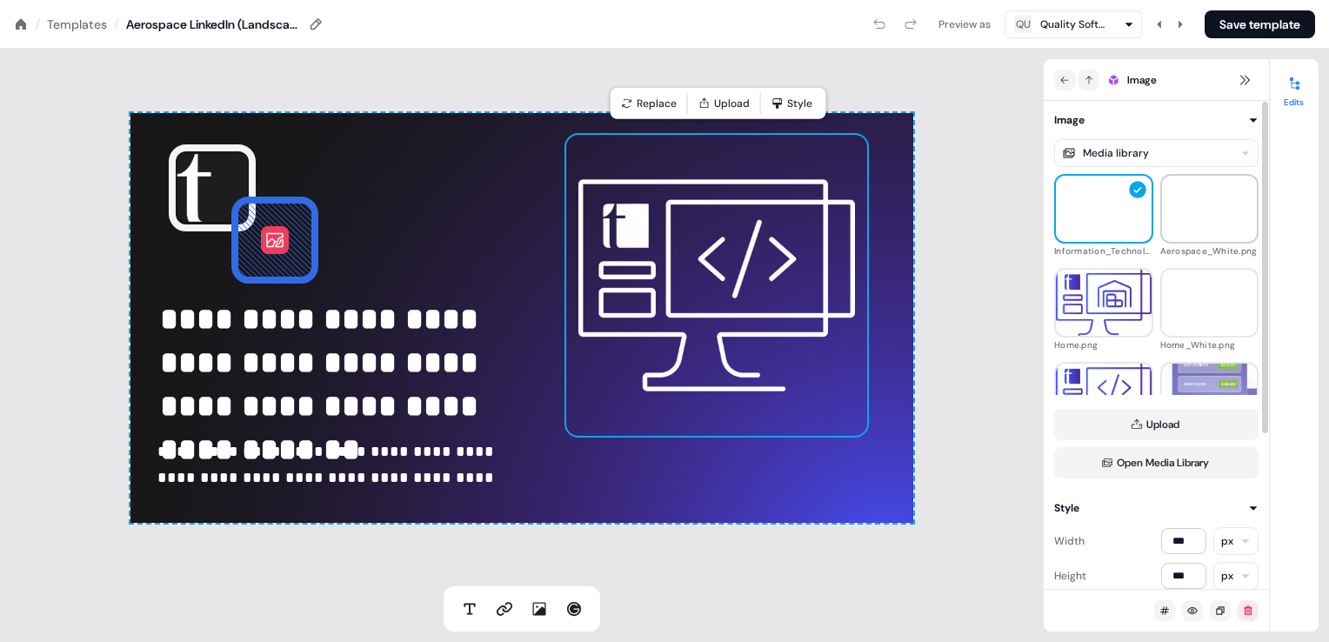
click at [1208, 214] on img at bounding box center [1210, 208] width 96 height 77
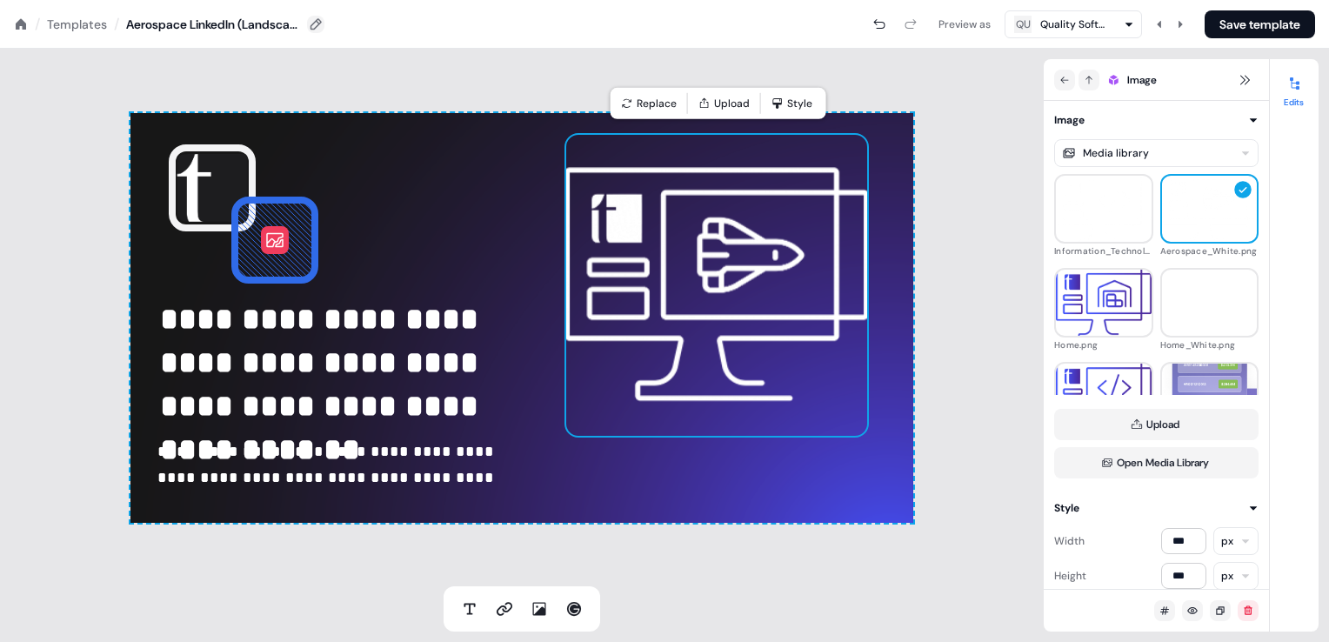
click at [311, 30] on icon at bounding box center [316, 24] width 14 height 14
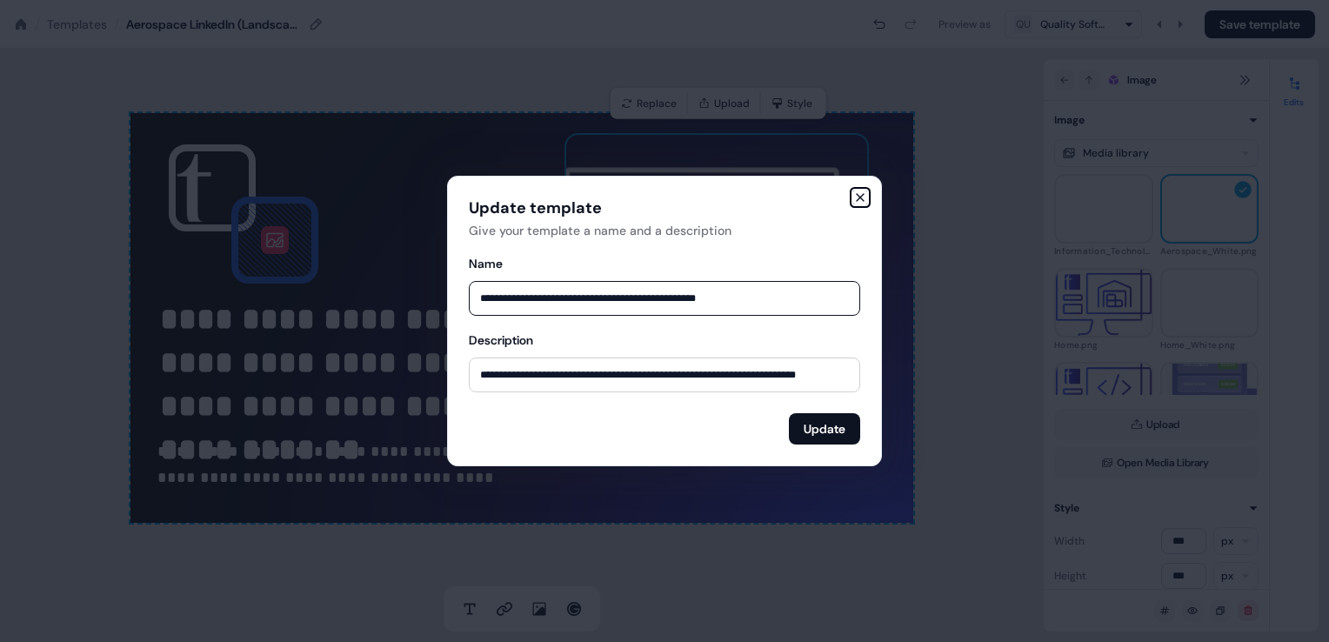
click at [855, 191] on icon "button" at bounding box center [860, 198] width 14 height 14
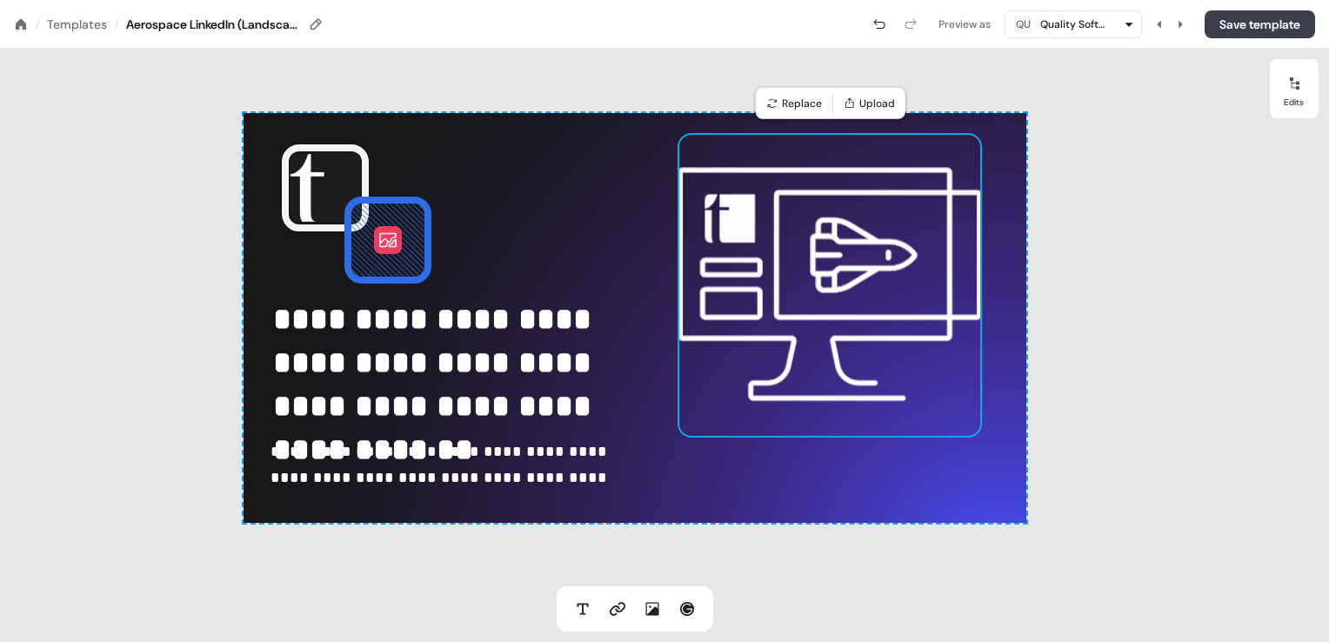
click at [1259, 27] on button "Save template" at bounding box center [1260, 24] width 110 height 28
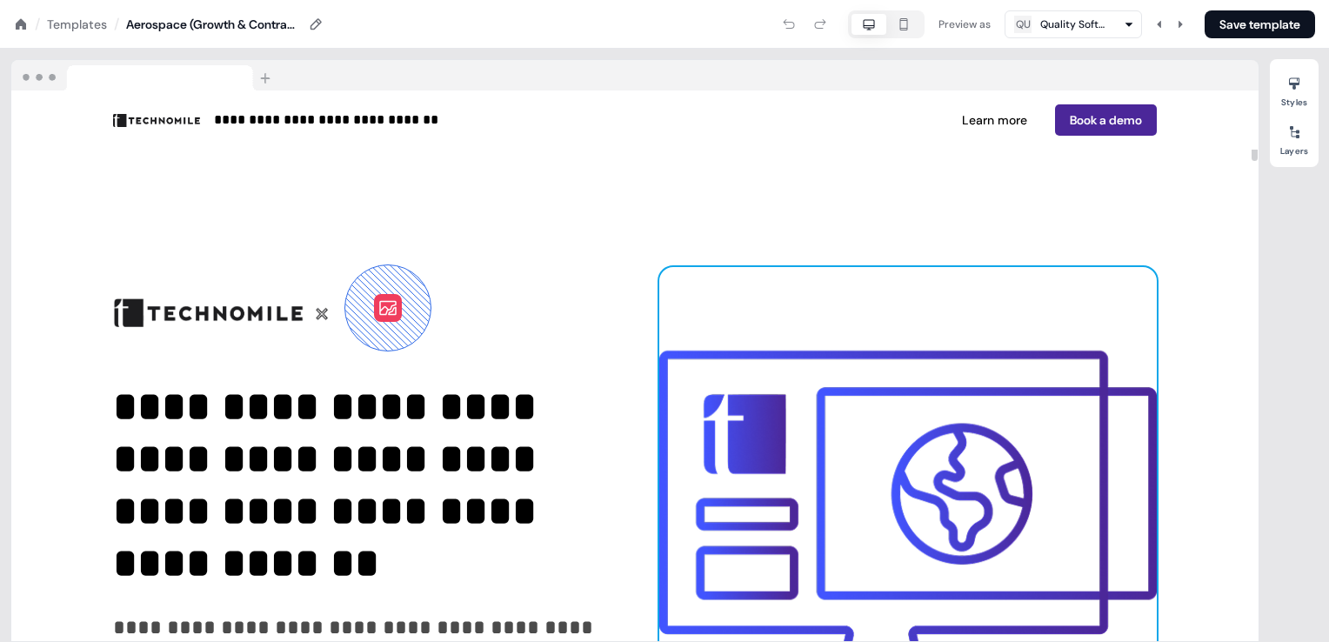
click at [933, 458] on img at bounding box center [908, 541] width 498 height 549
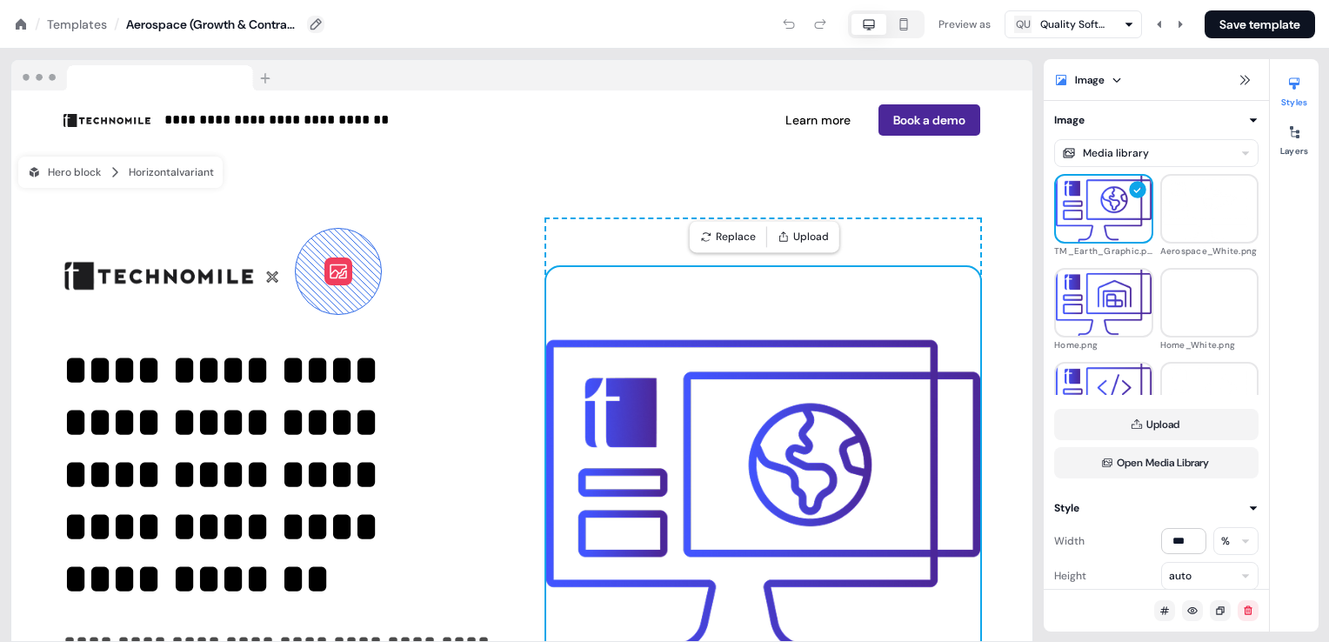
click at [309, 23] on icon at bounding box center [316, 24] width 14 height 14
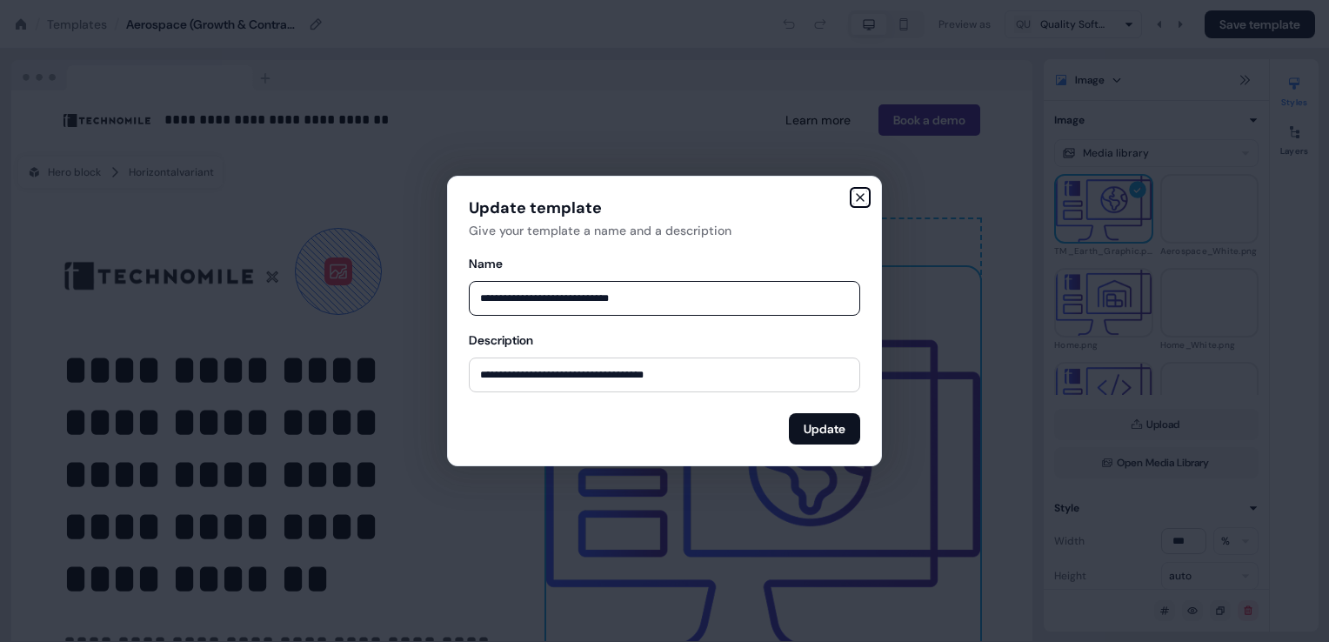
click at [858, 200] on icon "button" at bounding box center [860, 197] width 7 height 7
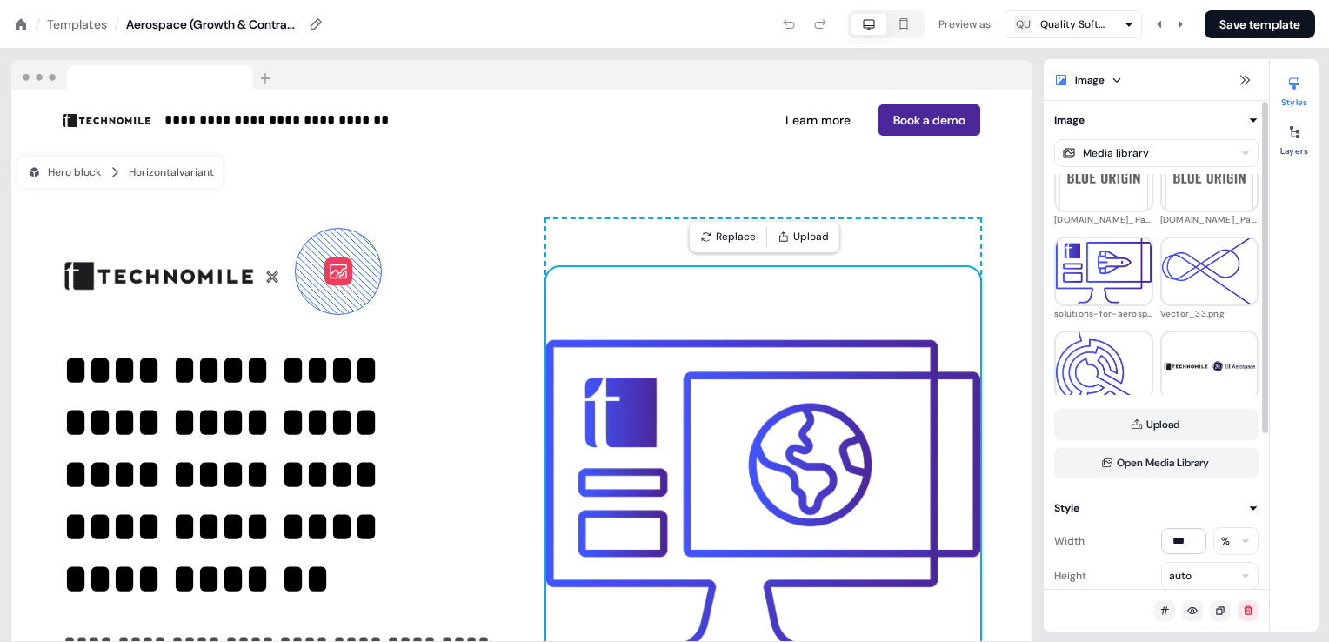
scroll to position [2032, 0]
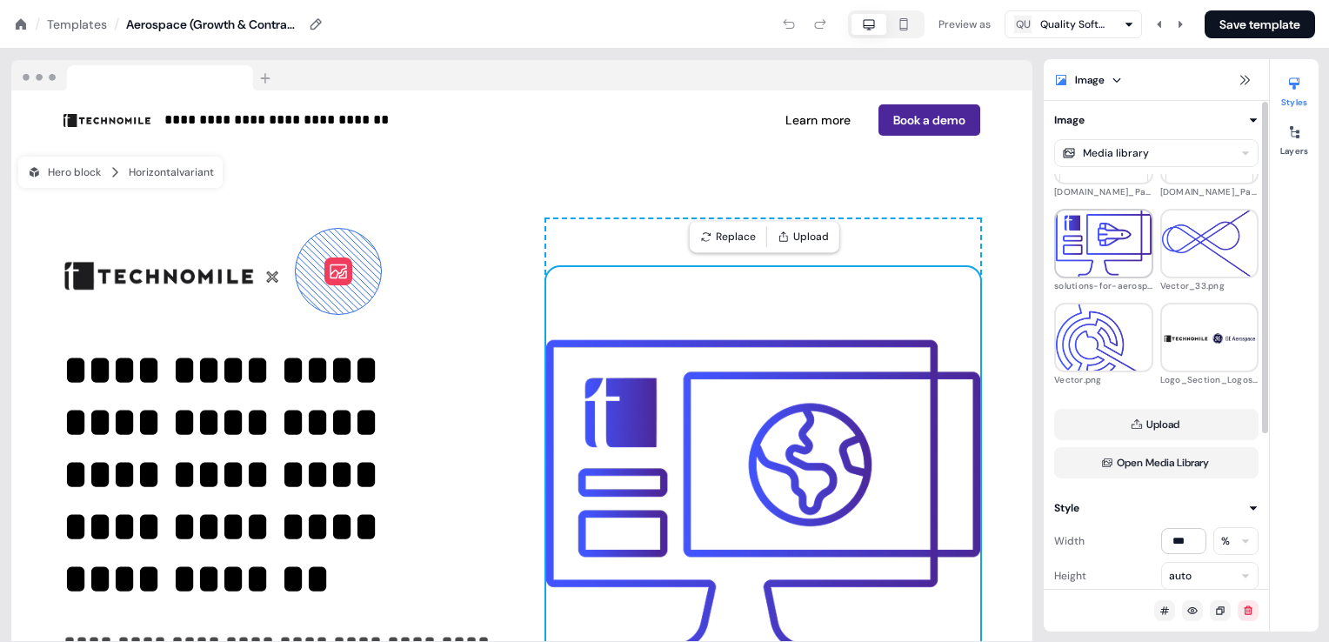
click at [1114, 256] on img at bounding box center [1104, 243] width 96 height 73
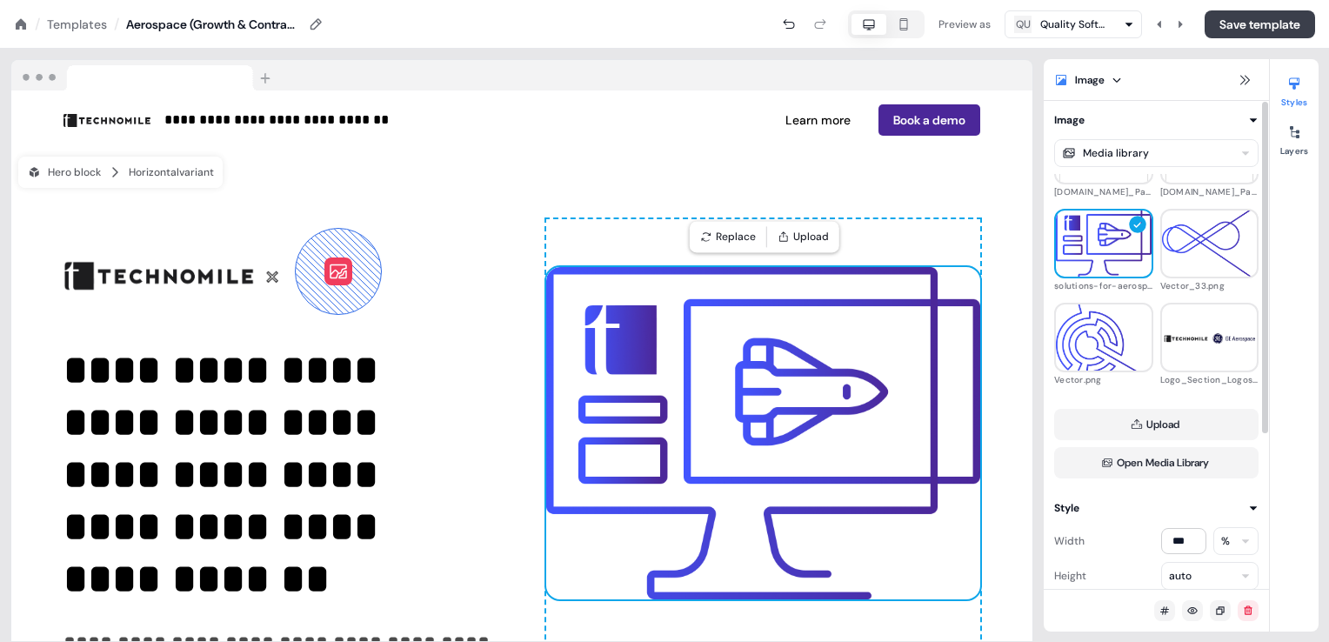
click at [1232, 18] on button "Save template" at bounding box center [1260, 24] width 110 height 28
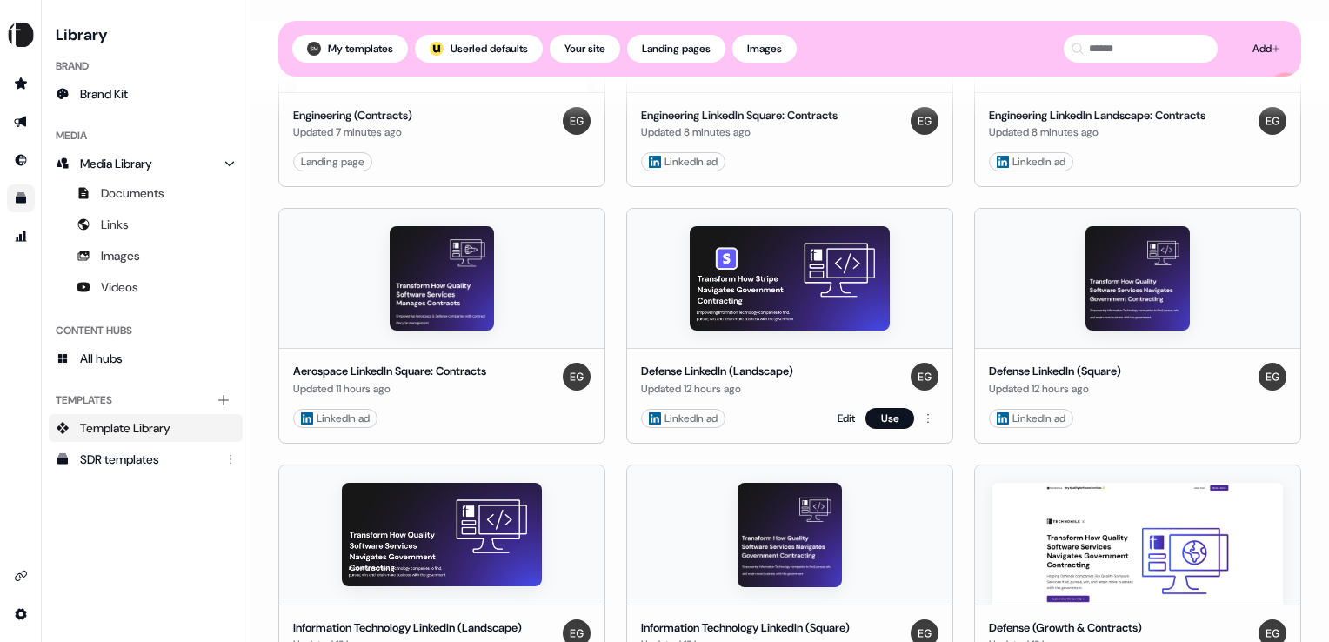
scroll to position [957, 0]
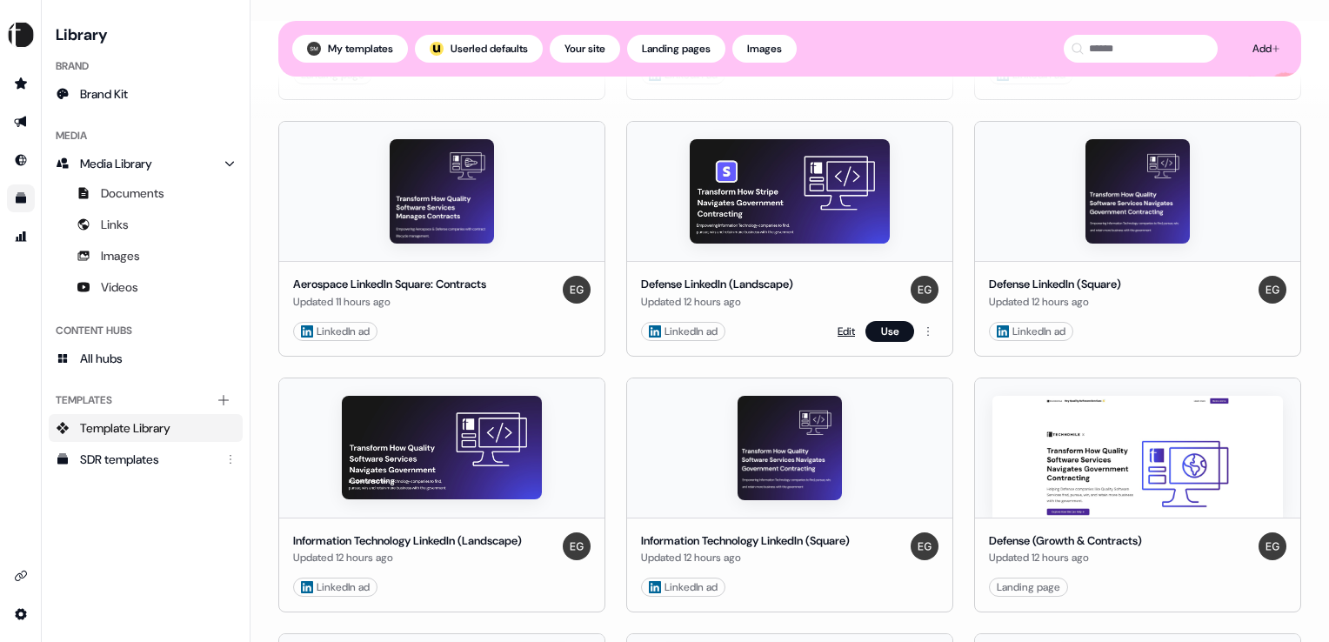
click at [846, 328] on link "Edit" at bounding box center [846, 331] width 17 height 17
click at [1186, 329] on link "Edit" at bounding box center [1194, 331] width 17 height 17
click at [1192, 582] on link "Edit" at bounding box center [1194, 587] width 17 height 17
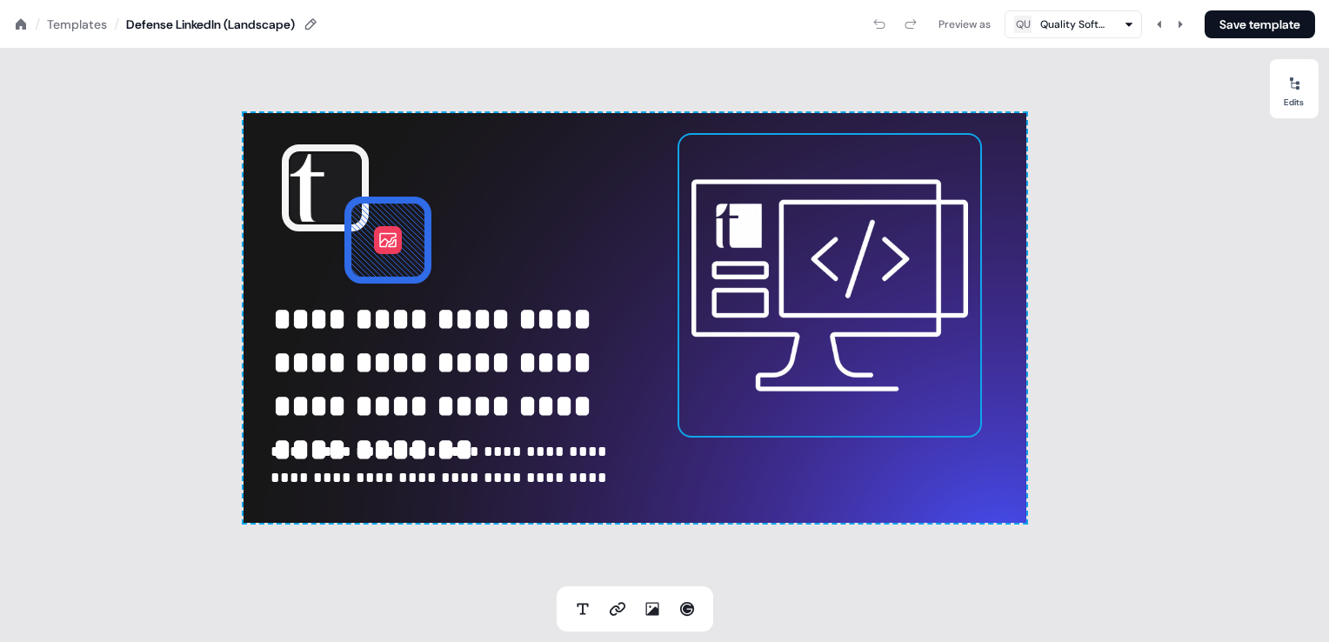
click at [842, 266] on img at bounding box center [830, 285] width 304 height 304
click at [1304, 86] on div at bounding box center [1295, 84] width 28 height 28
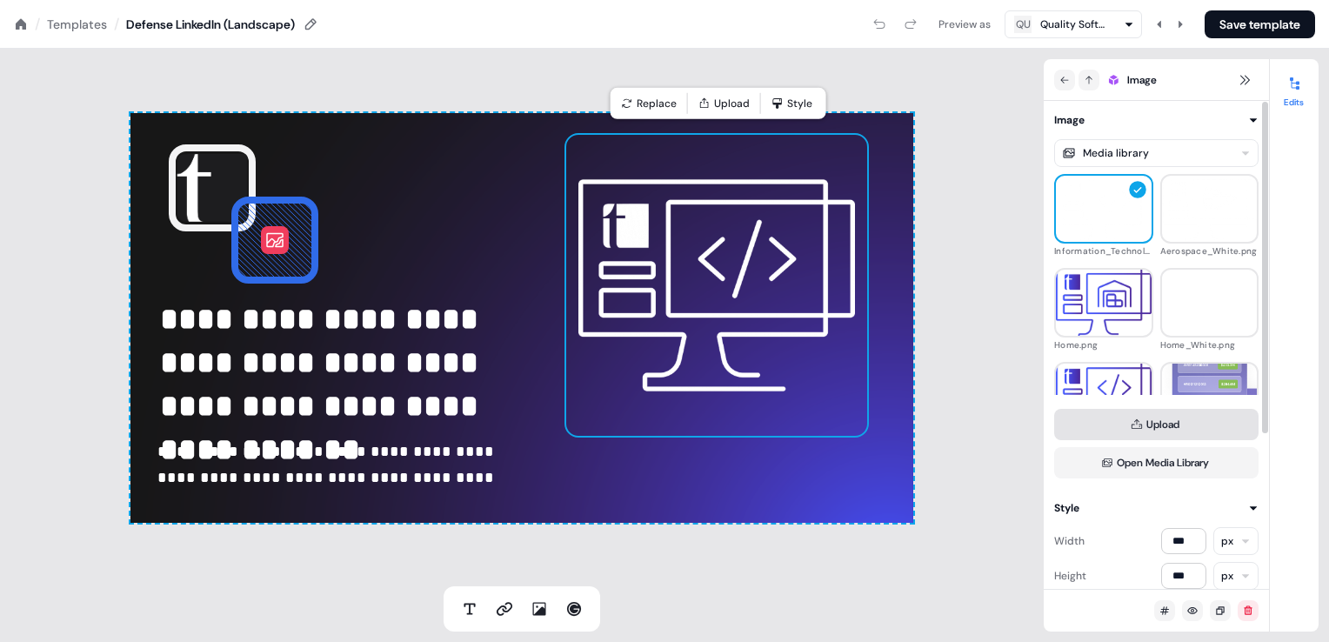
click at [1157, 420] on button "Upload" at bounding box center [1156, 424] width 204 height 31
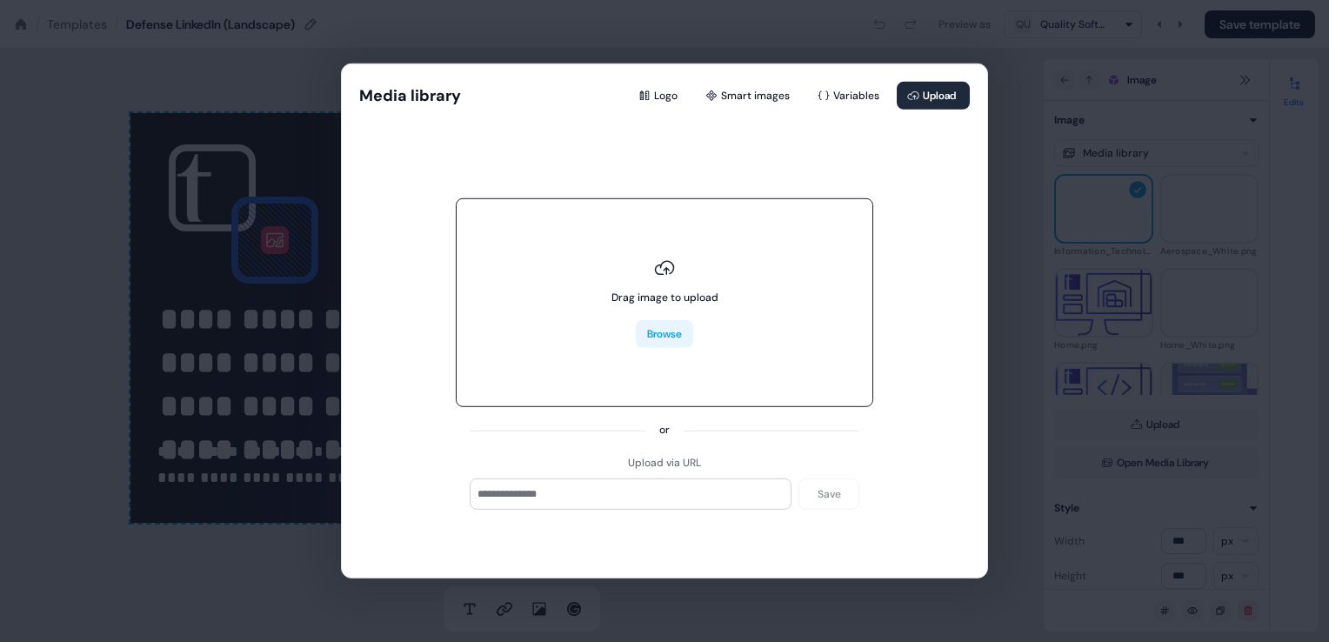
click at [640, 340] on button "Browse" at bounding box center [664, 334] width 57 height 28
type input "**********"
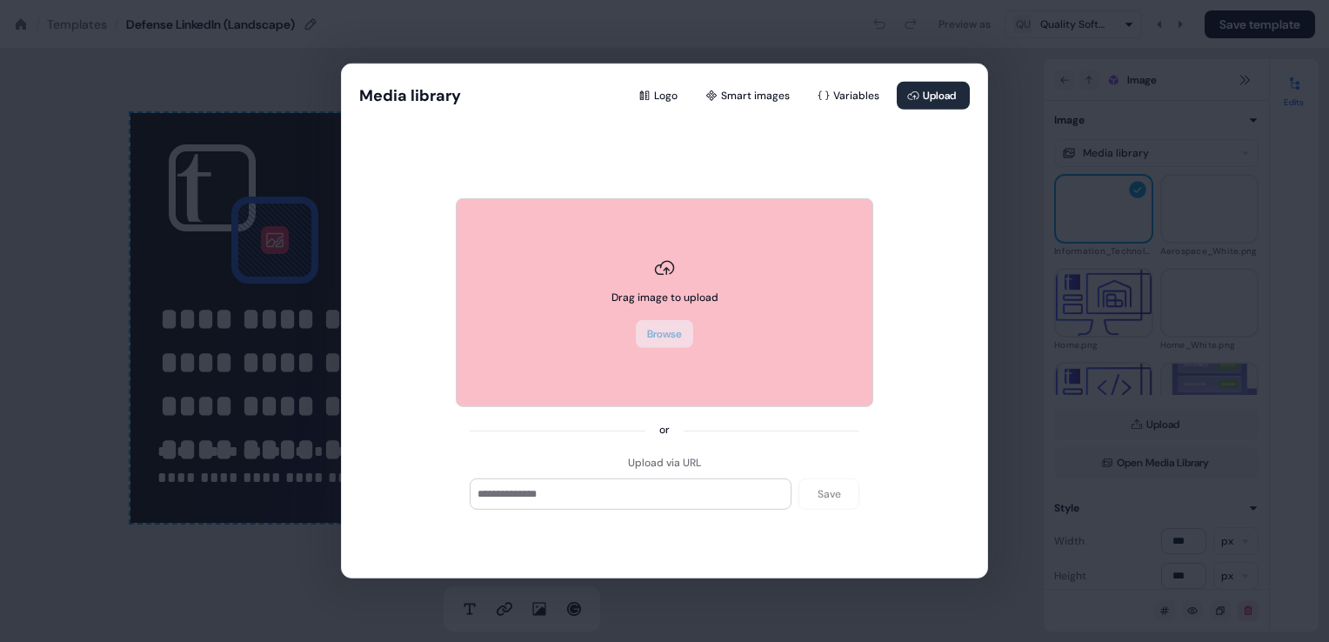
click at [913, 276] on div "Media library Logo Smart images Variables Upload Drag image to upload Browse or…" at bounding box center [665, 320] width 646 height 513
click at [675, 325] on button "Browse" at bounding box center [664, 334] width 57 height 28
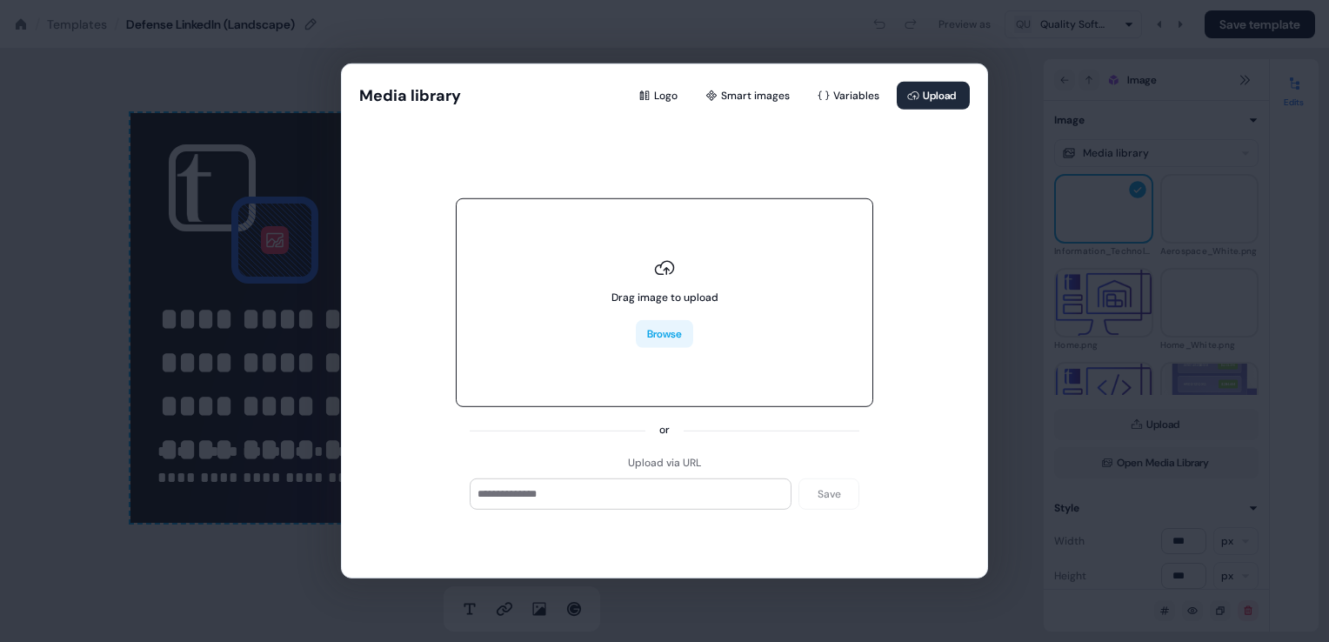
type input "**********"
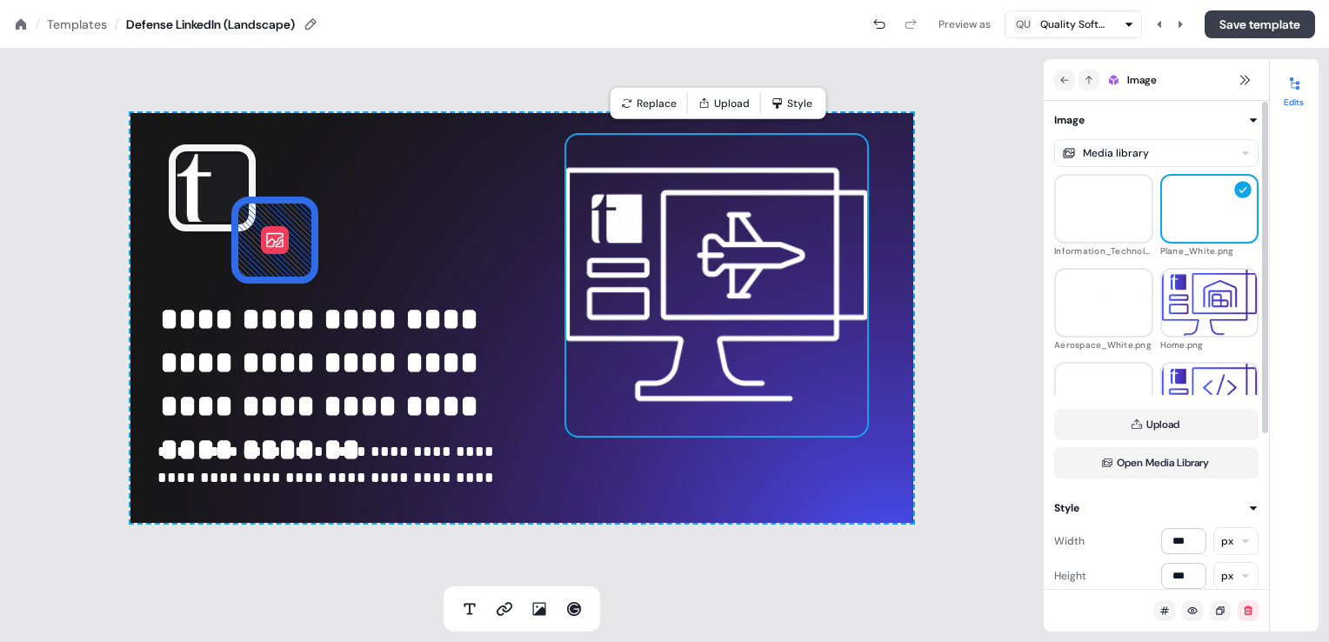
click at [1231, 17] on button "Save template" at bounding box center [1260, 24] width 110 height 28
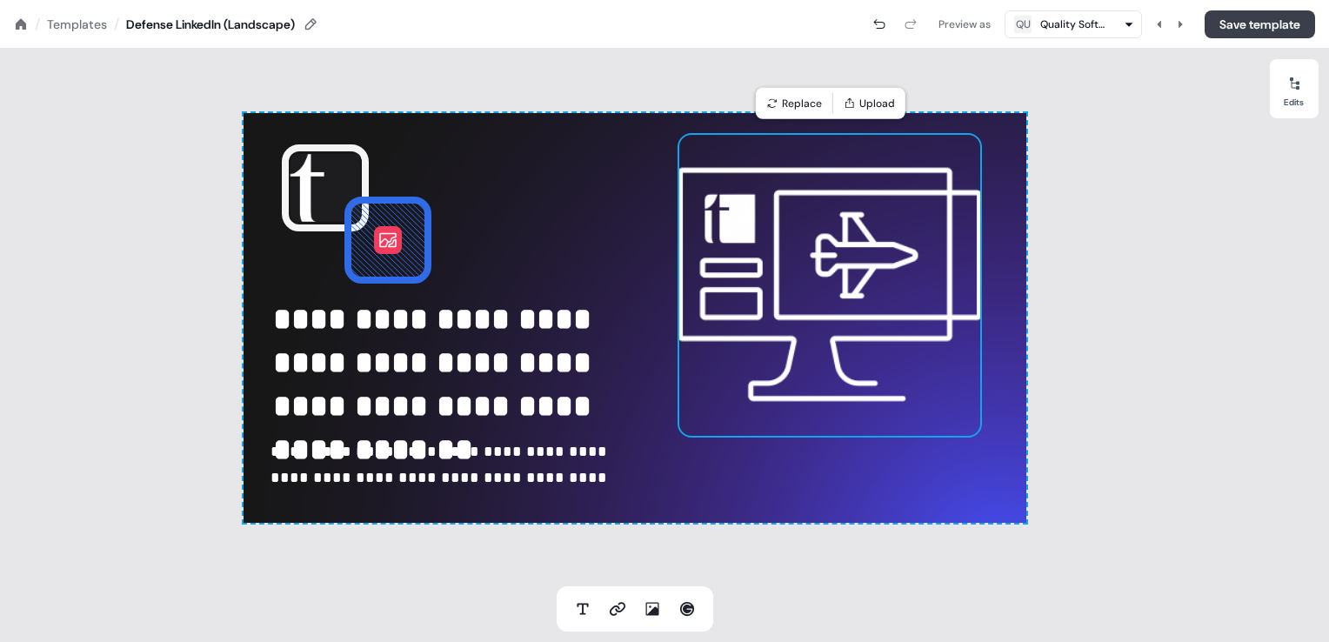
click at [1251, 27] on button "Save template" at bounding box center [1260, 24] width 110 height 28
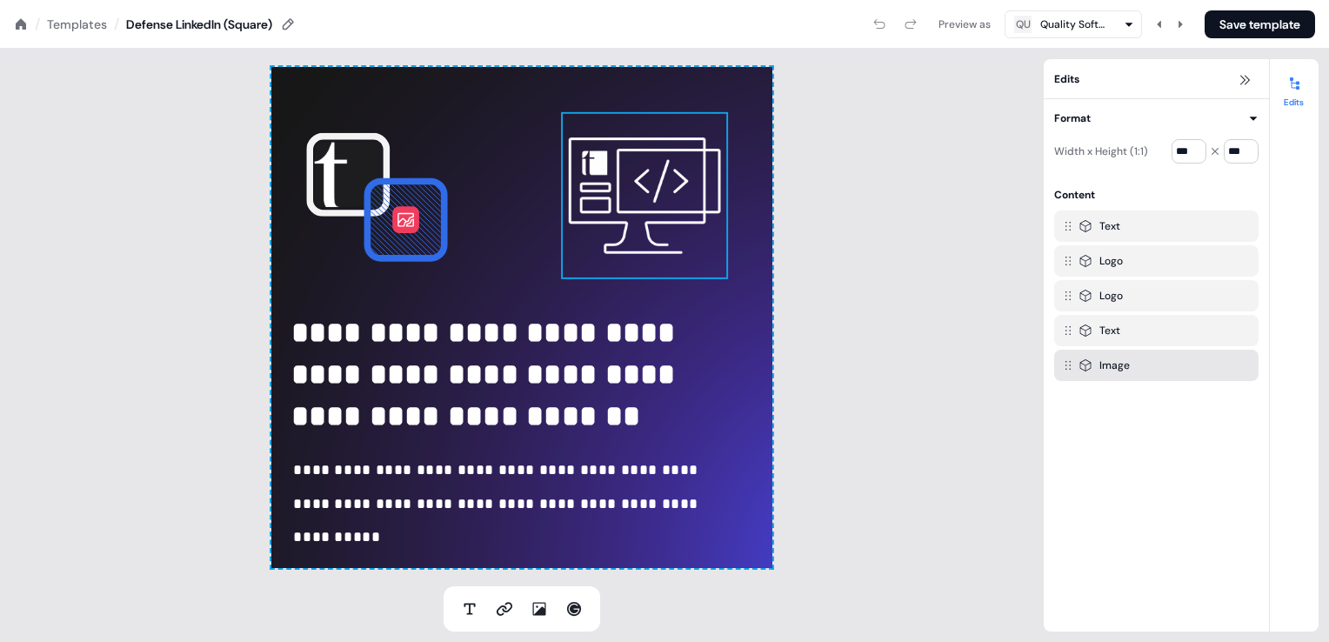
click at [647, 190] on img at bounding box center [644, 195] width 167 height 167
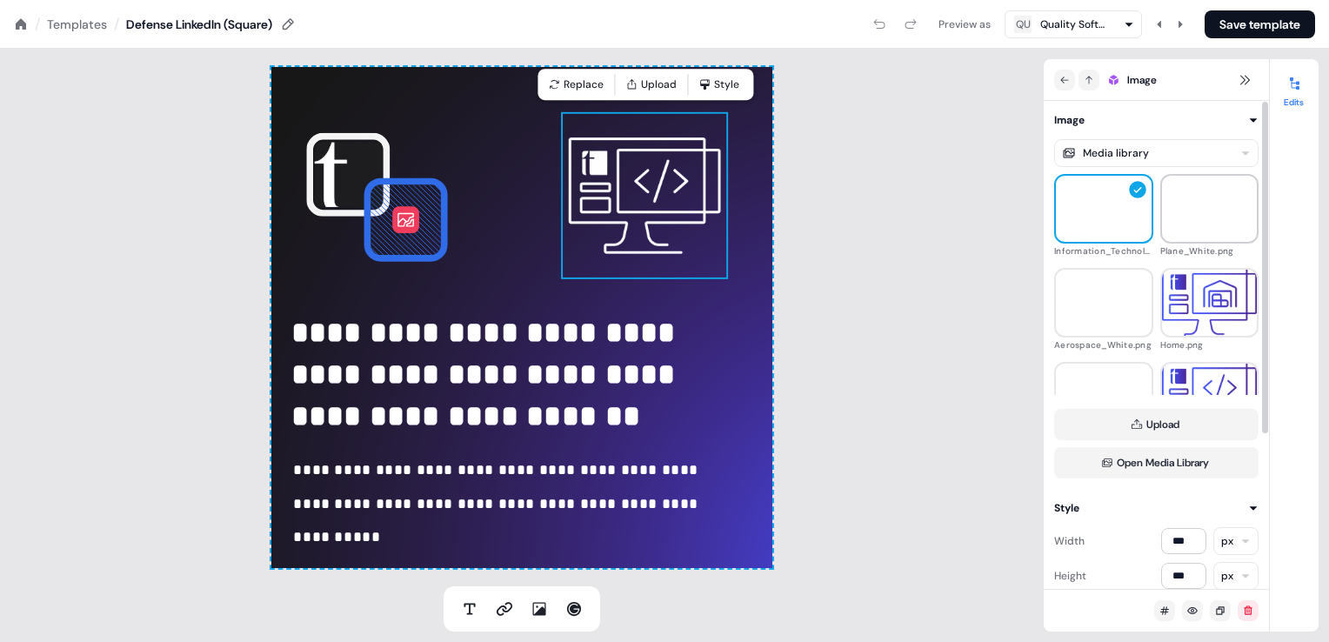
click at [1201, 214] on img at bounding box center [1210, 209] width 96 height 78
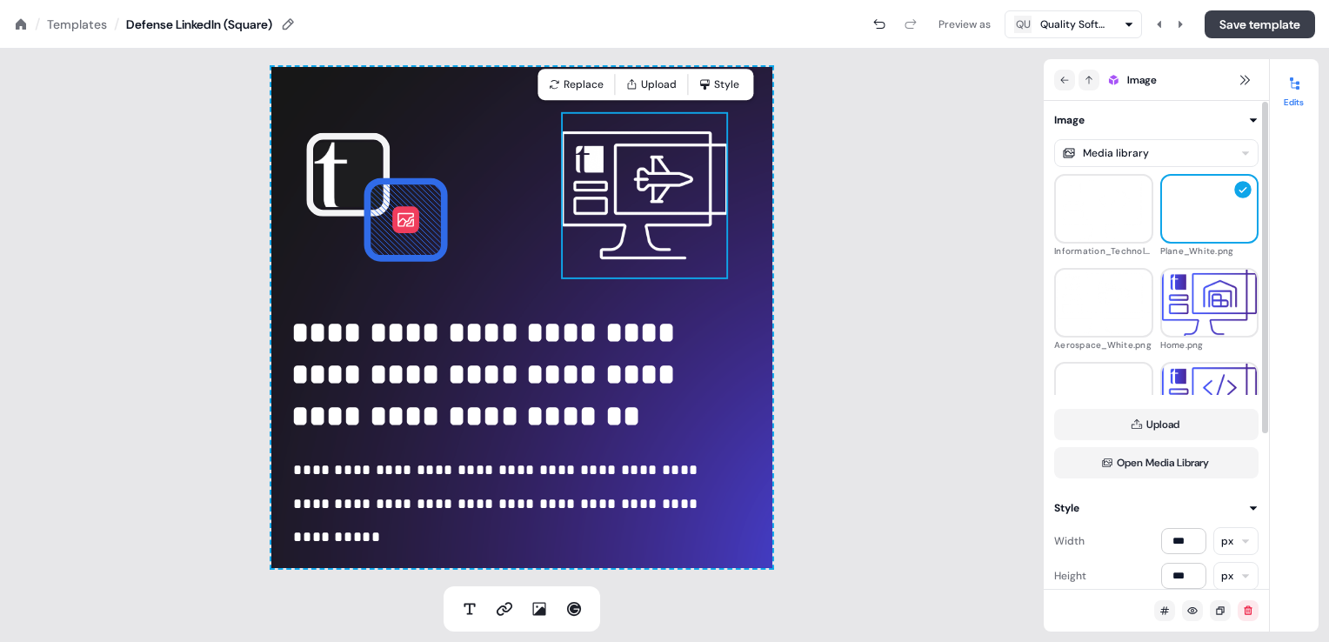
click at [1253, 18] on button "Save template" at bounding box center [1260, 24] width 110 height 28
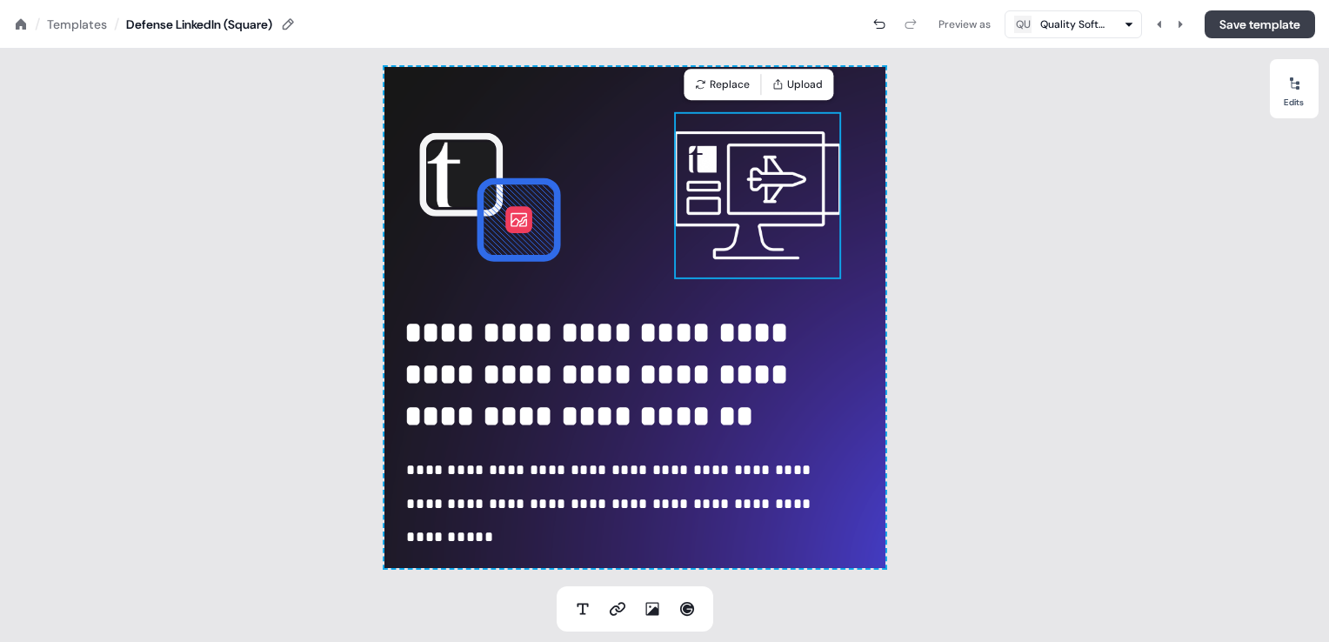
click at [1217, 24] on button "Save template" at bounding box center [1260, 24] width 110 height 28
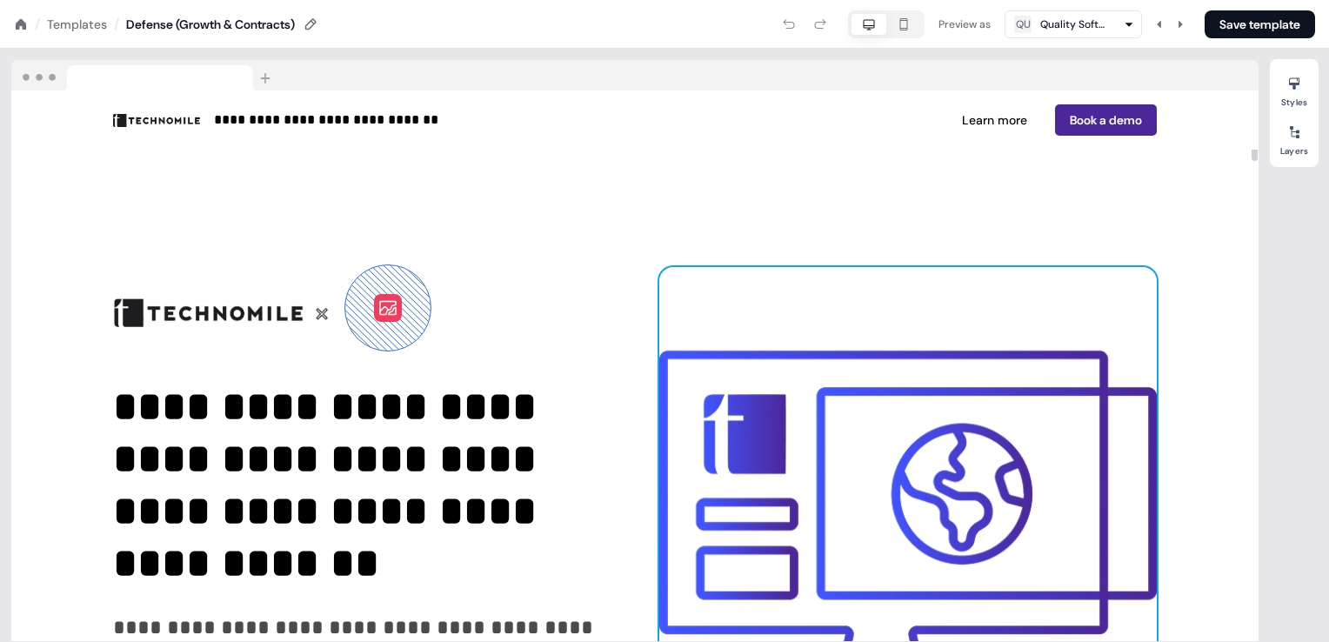
click at [866, 411] on img at bounding box center [908, 541] width 498 height 549
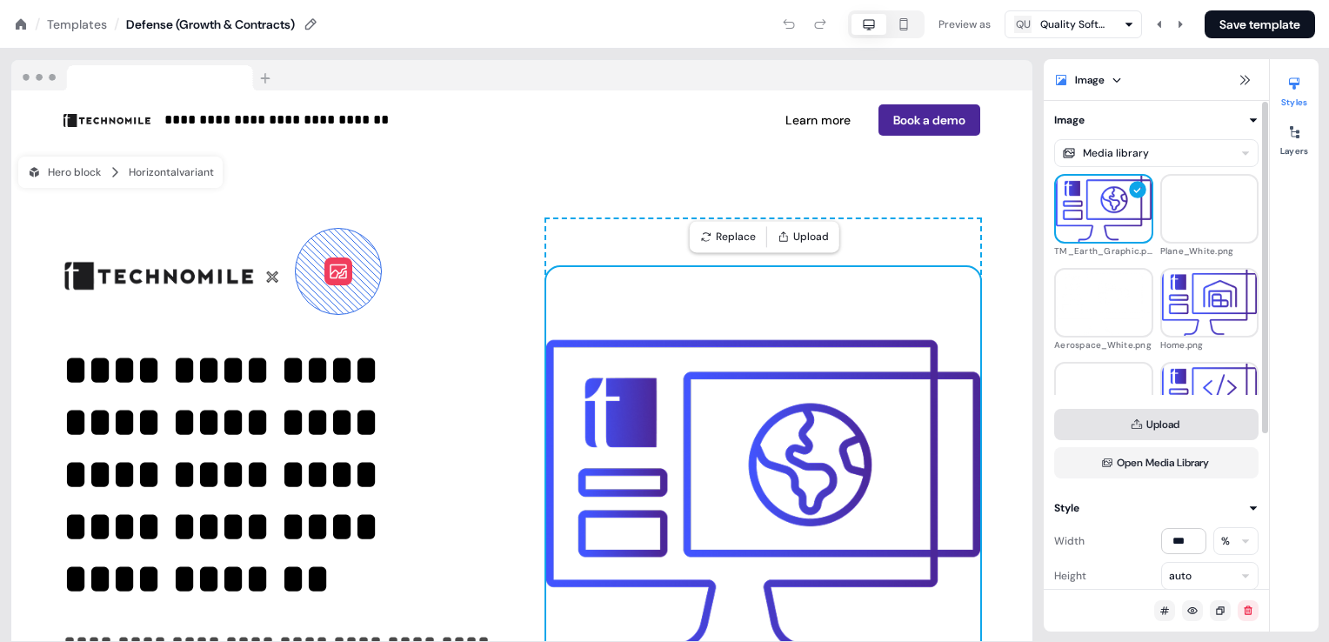
click at [1153, 430] on button "Upload" at bounding box center [1156, 424] width 204 height 31
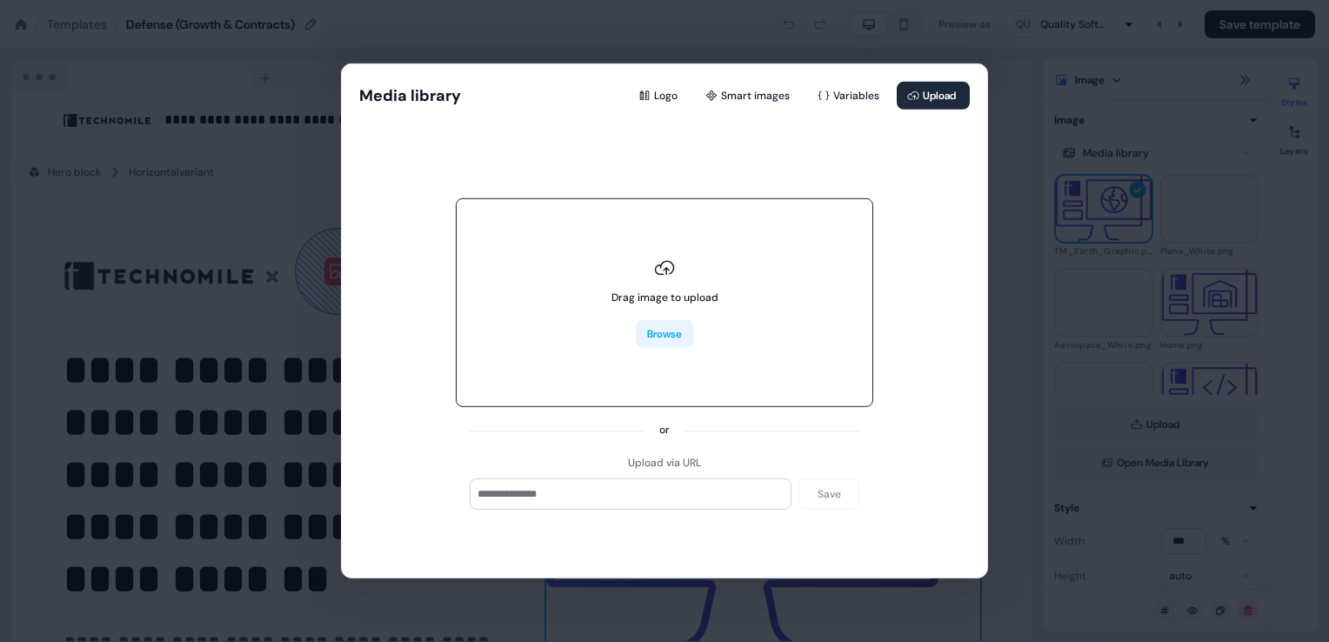
click at [663, 333] on button "Browse" at bounding box center [664, 334] width 57 height 28
type input "**********"
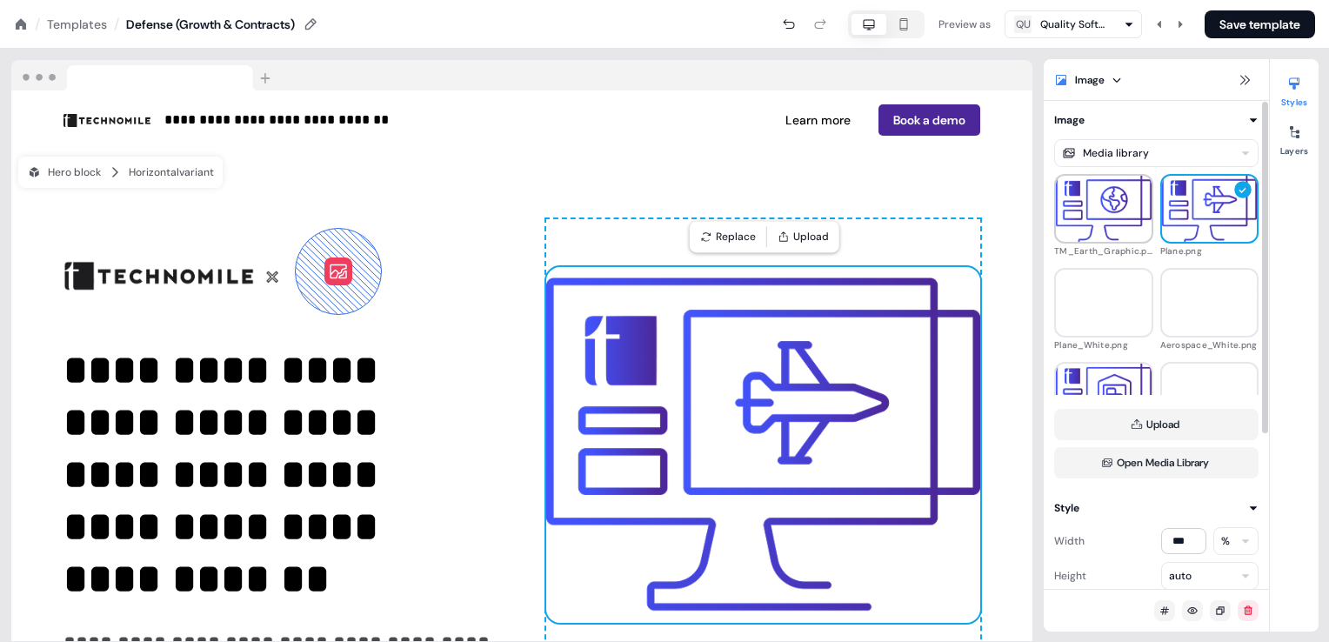
click at [1099, 230] on img at bounding box center [1104, 209] width 96 height 105
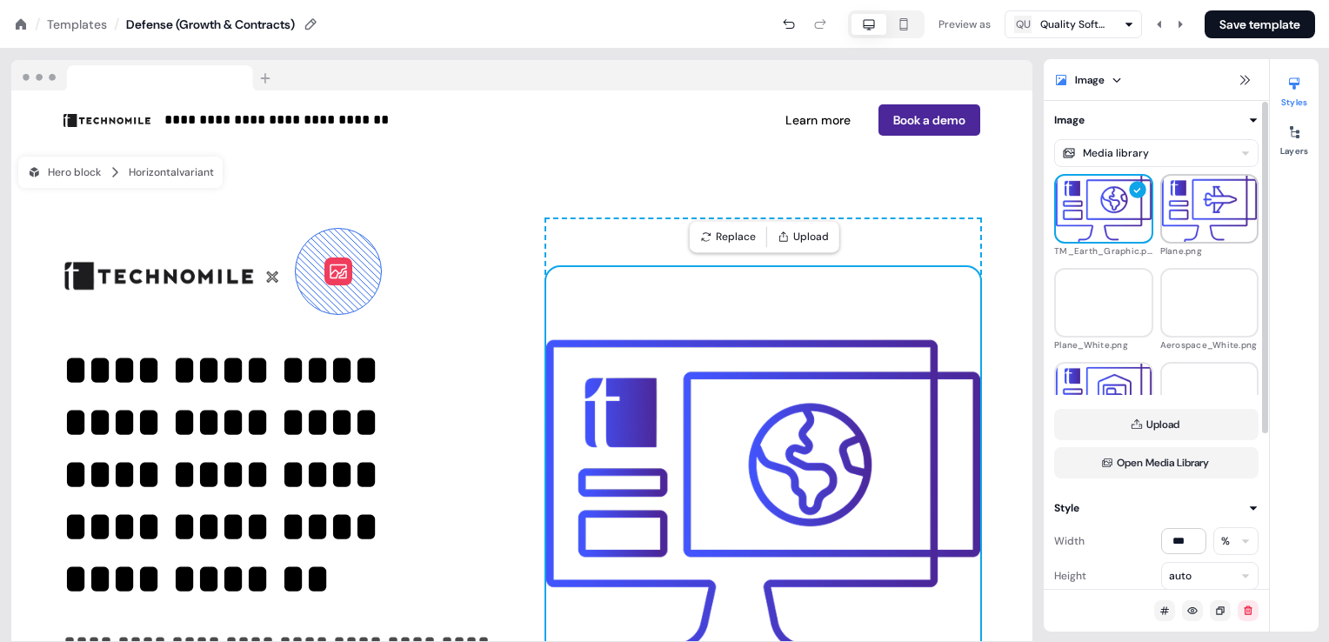
click at [1192, 215] on img at bounding box center [1210, 209] width 96 height 78
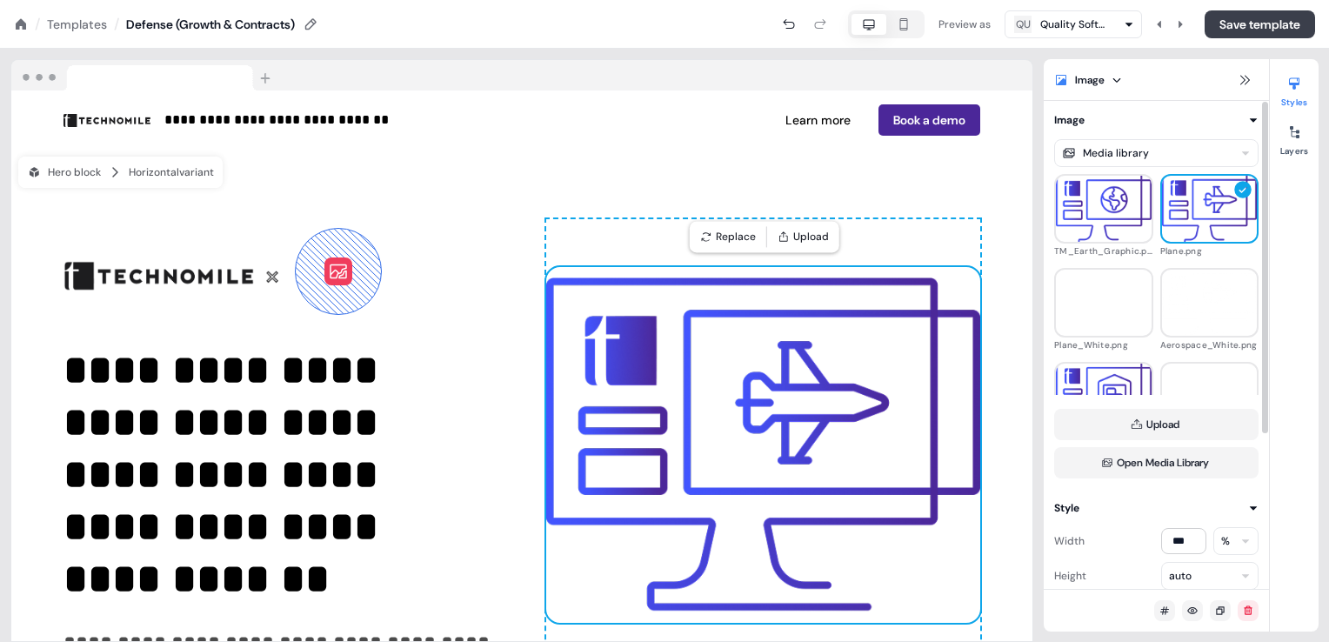
click at [1237, 23] on button "Save template" at bounding box center [1260, 24] width 110 height 28
